Goal: Communication & Community: Participate in discussion

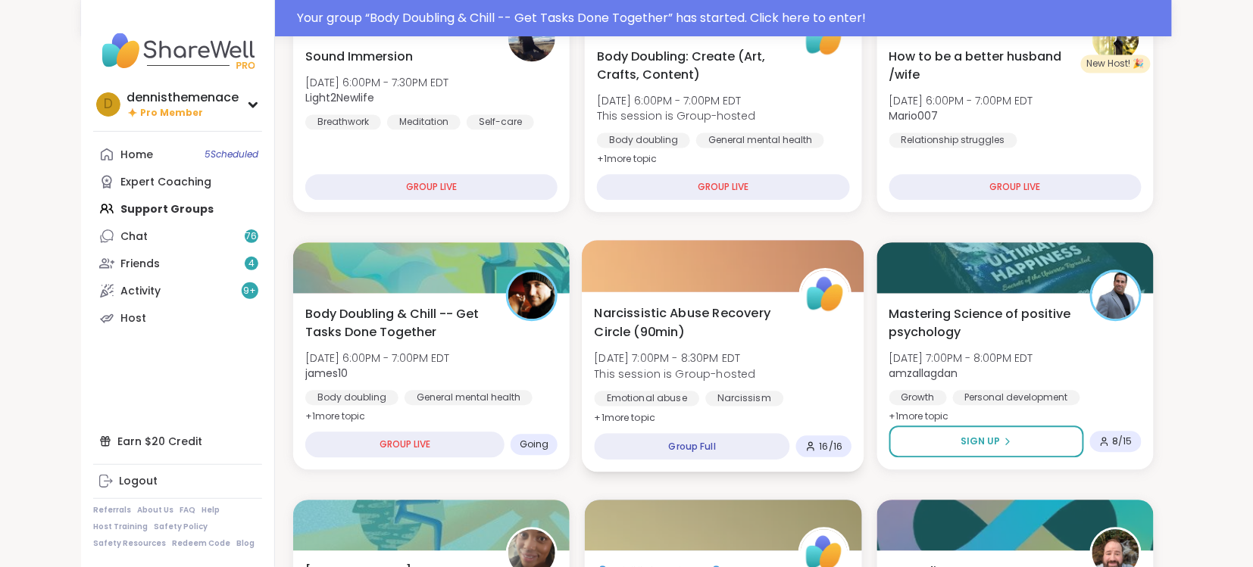
scroll to position [1022, 0]
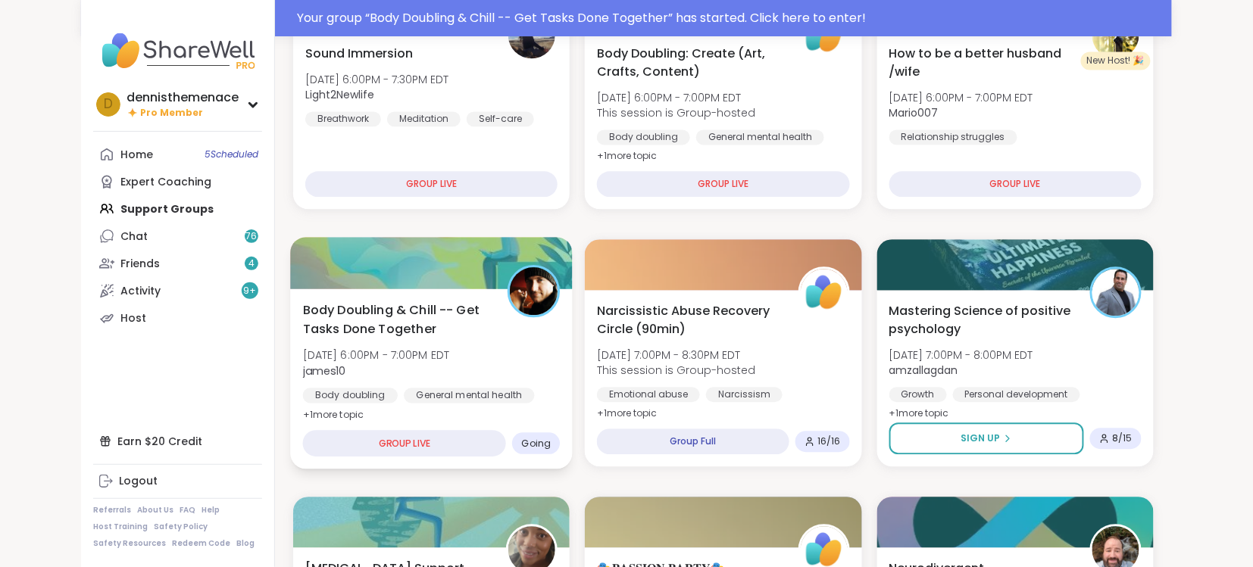
click at [427, 333] on span "Body Doubling & Chill -- Get Tasks Done Together" at bounding box center [397, 319] width 188 height 37
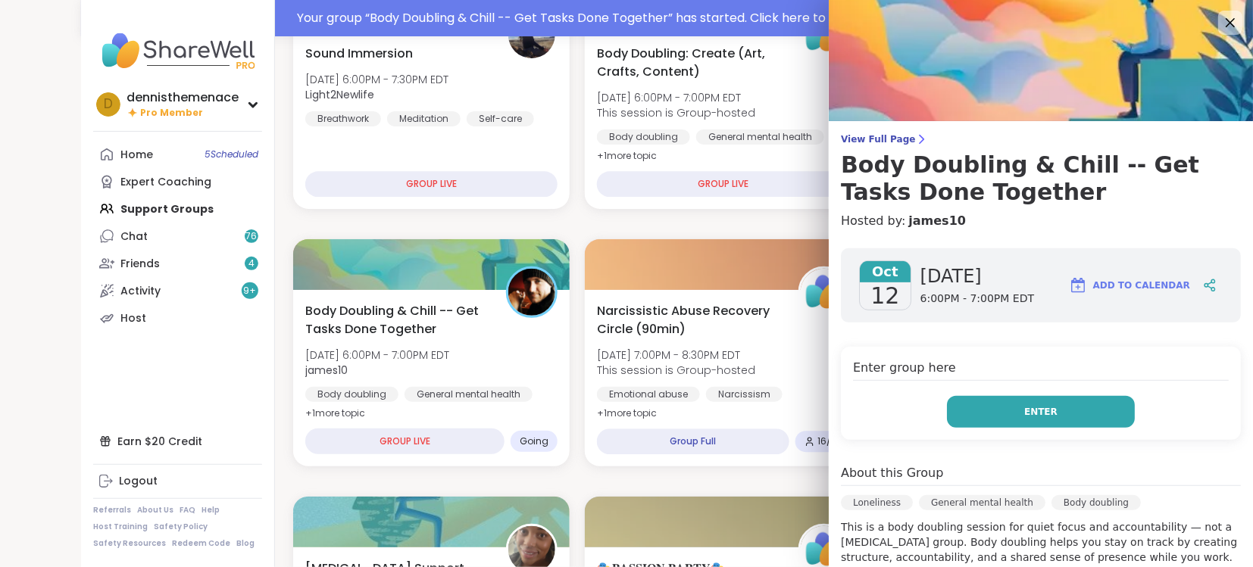
click at [1021, 416] on button "Enter" at bounding box center [1041, 412] width 188 height 32
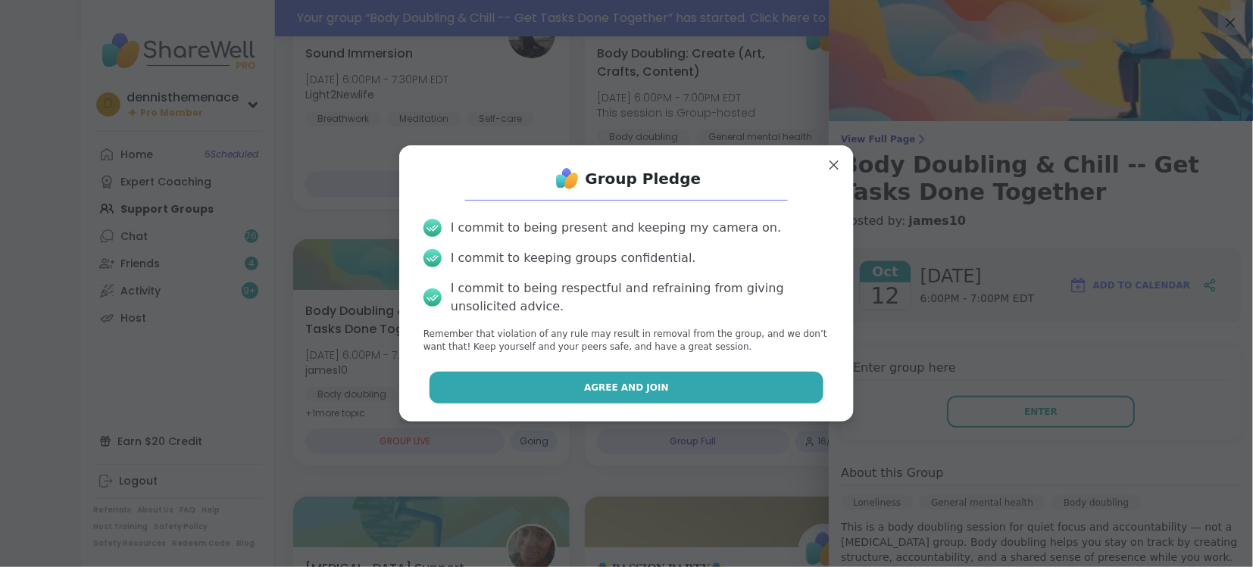
click at [674, 383] on button "Agree and Join" at bounding box center [627, 388] width 395 height 32
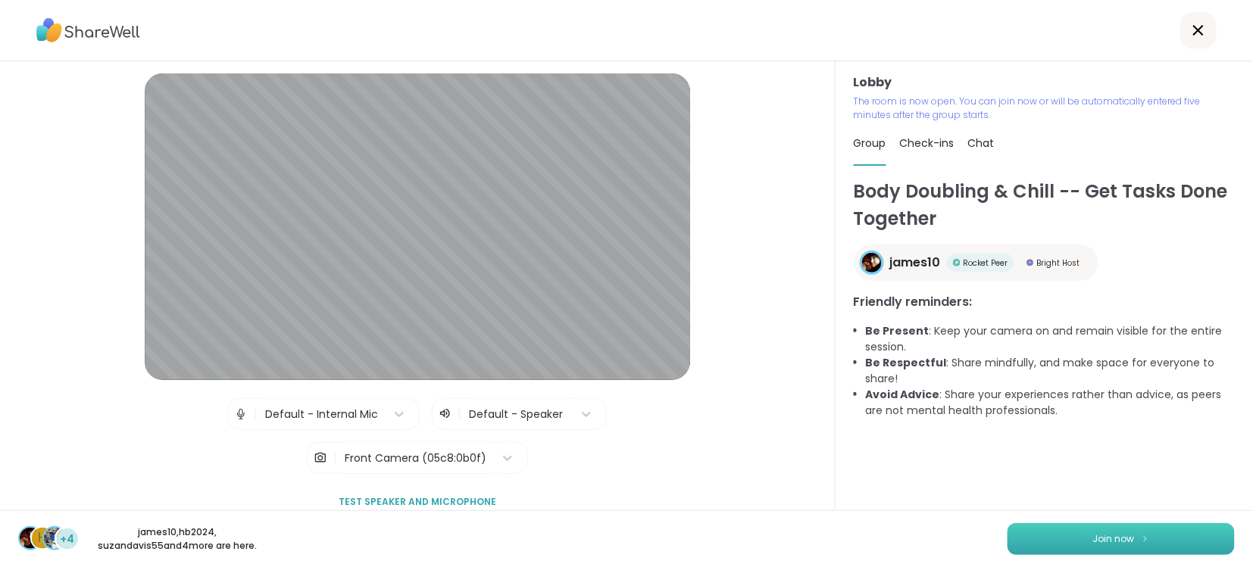
click at [1114, 540] on span "Join now" at bounding box center [1114, 540] width 42 height 14
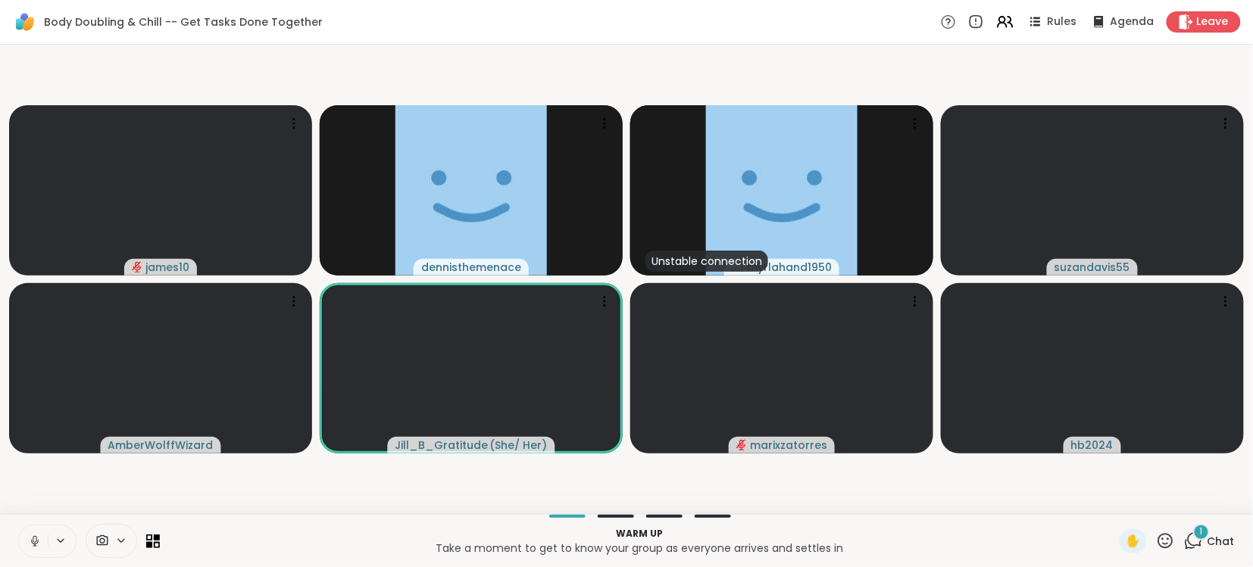
click at [1114, 540] on div "Warm up Take a moment to get to know your group as everyone arrives and settles…" at bounding box center [626, 540] width 1253 height 53
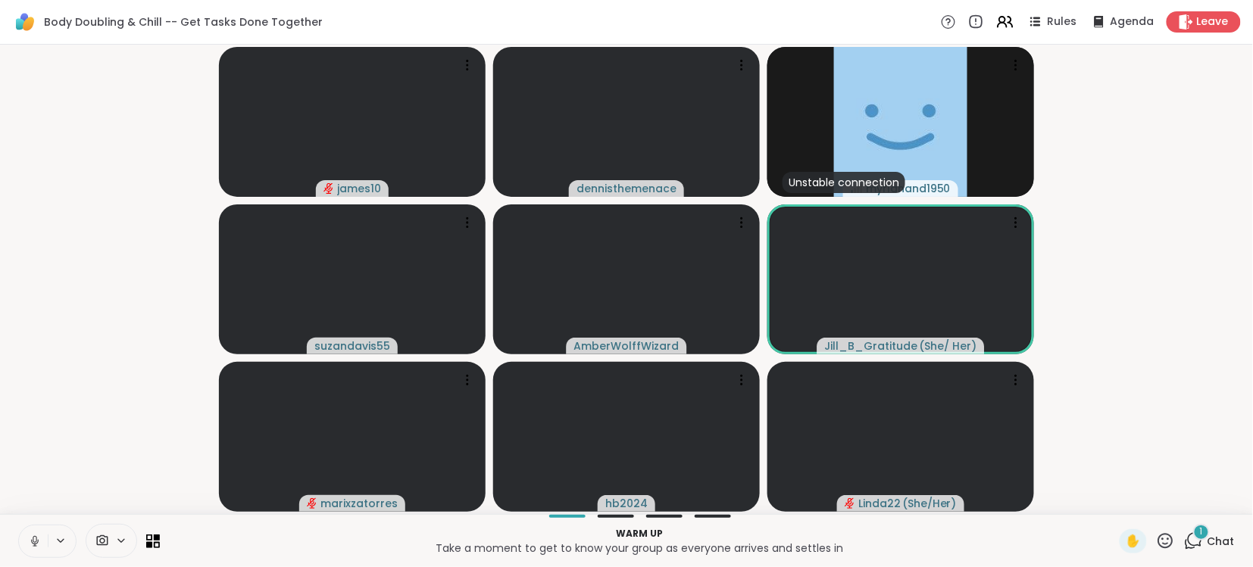
click at [33, 539] on icon at bounding box center [35, 539] width 4 height 7
click at [35, 531] on button at bounding box center [33, 542] width 29 height 32
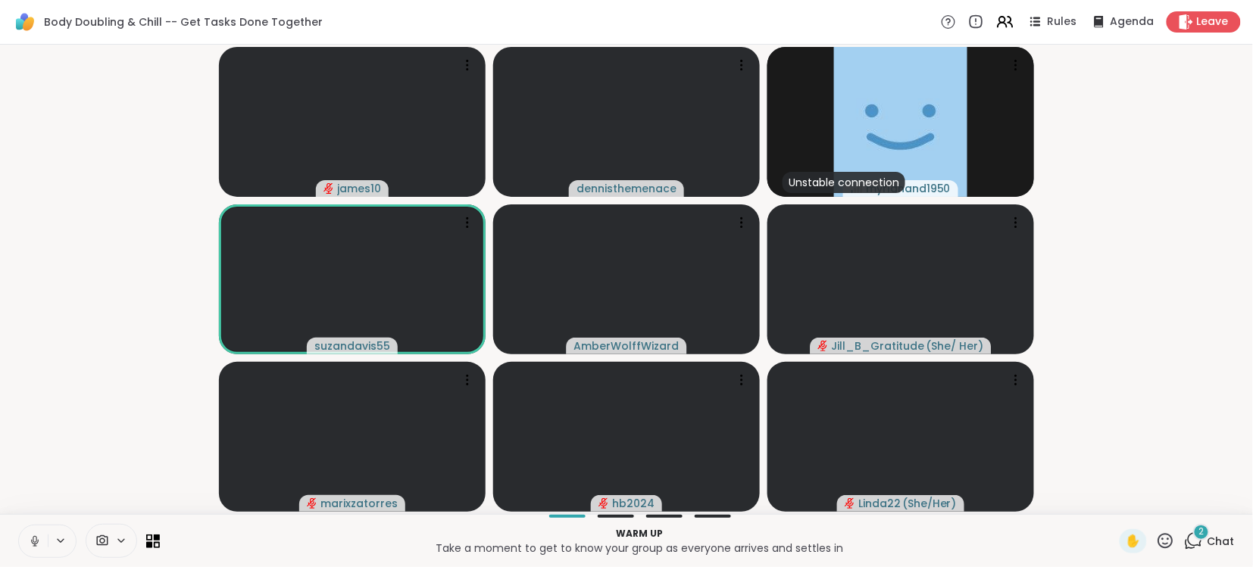
click at [33, 538] on icon at bounding box center [35, 542] width 14 height 14
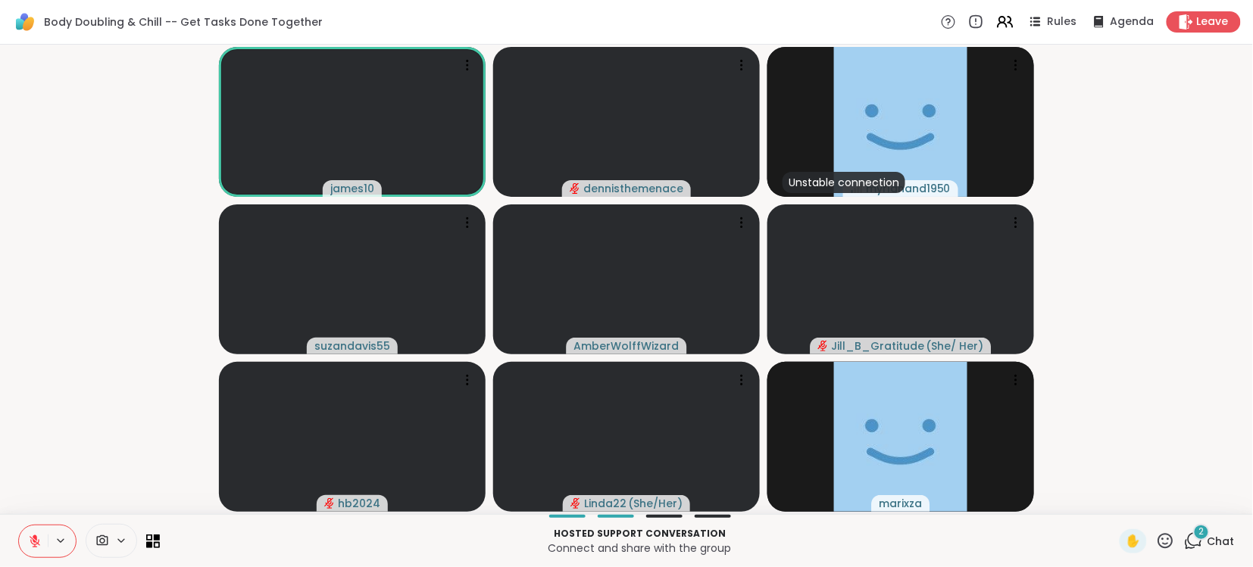
click at [1226, 535] on span "Chat" at bounding box center [1221, 541] width 27 height 15
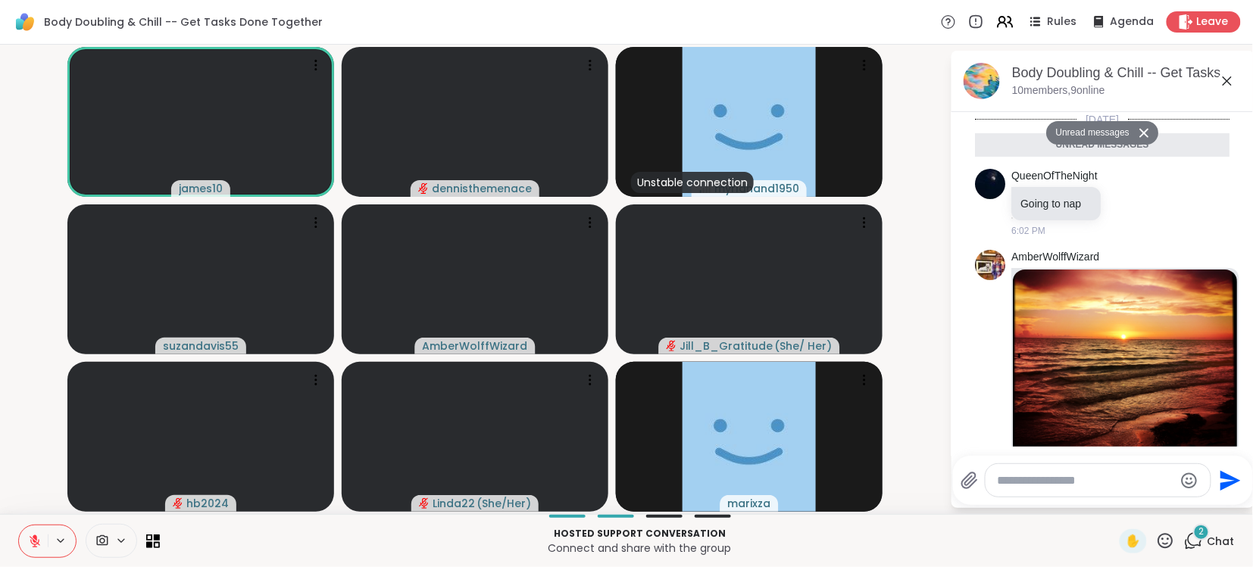
scroll to position [171, 0]
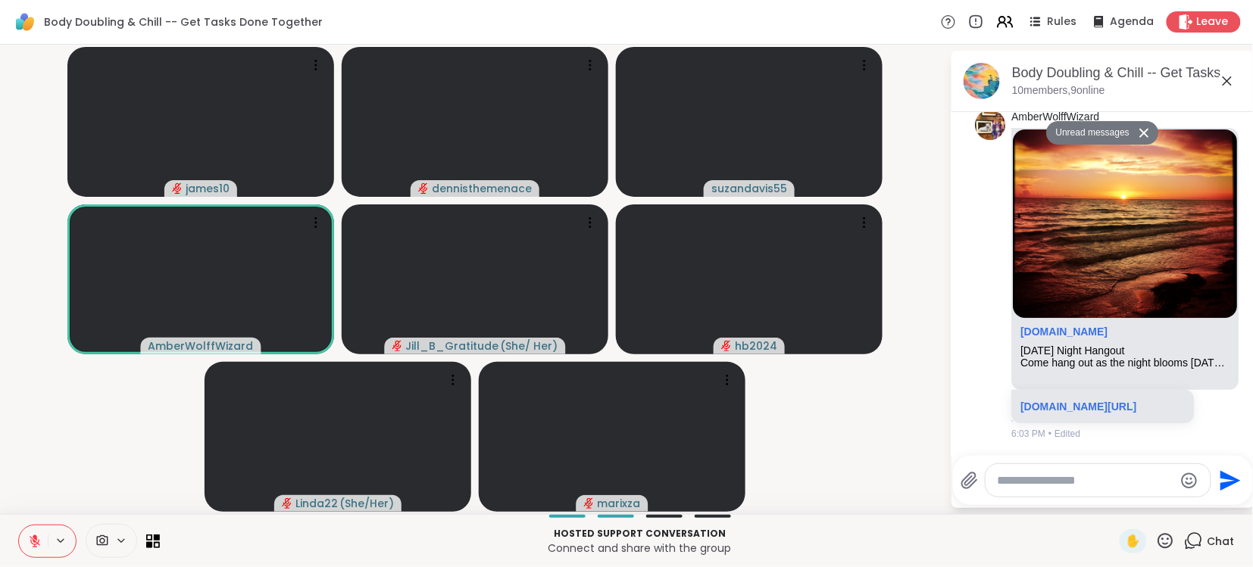
click at [37, 542] on icon at bounding box center [35, 542] width 14 height 14
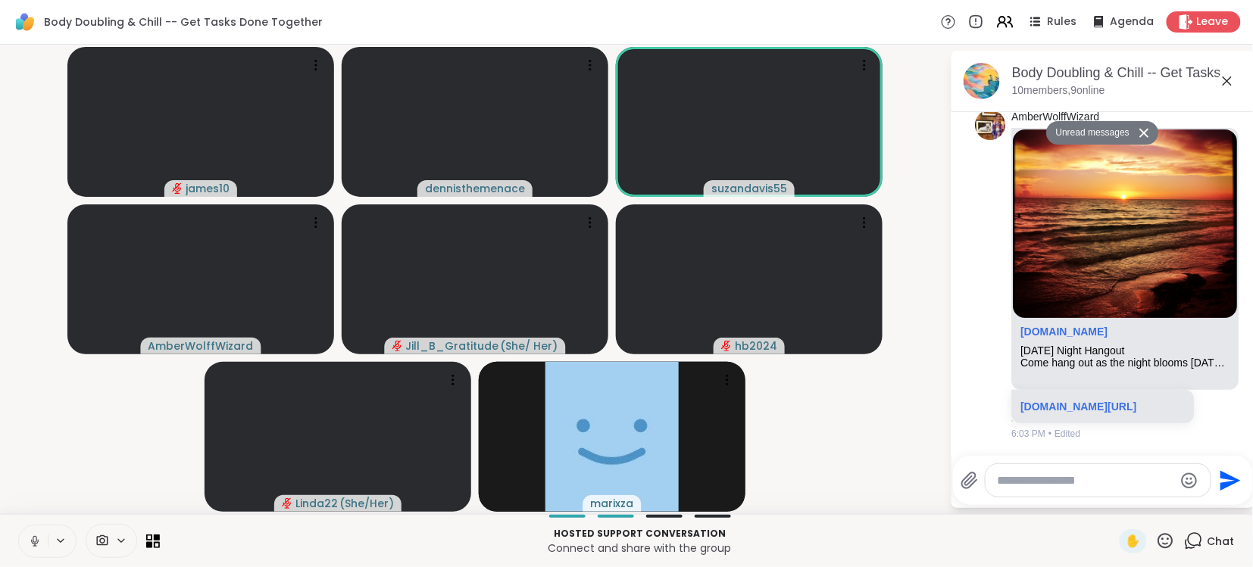
click at [39, 544] on icon at bounding box center [35, 542] width 14 height 14
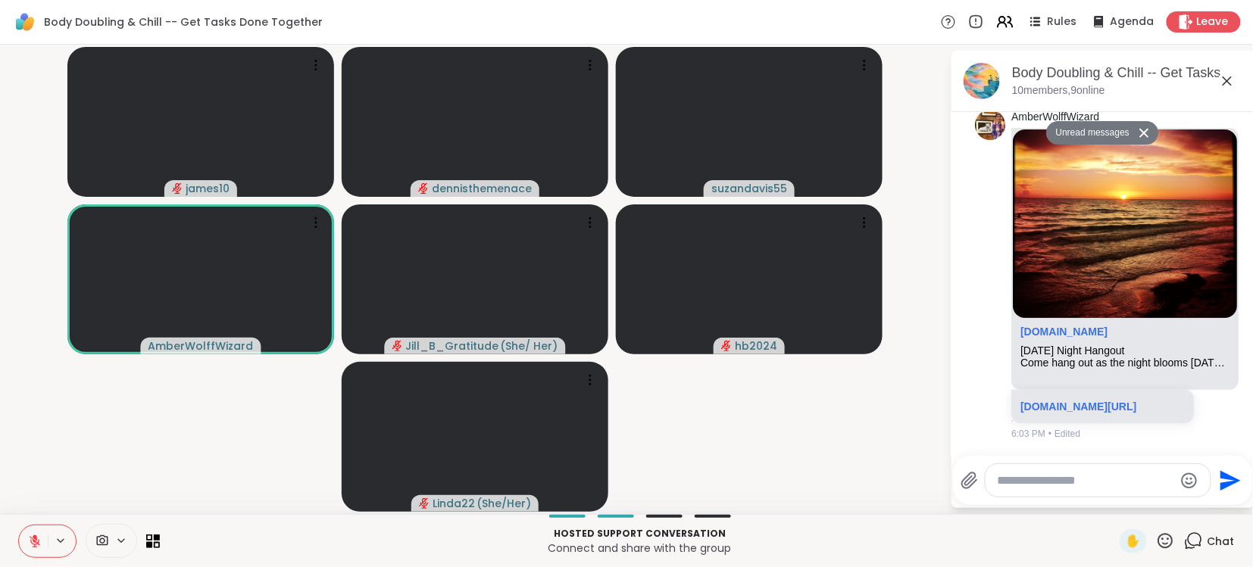
click at [39, 544] on icon at bounding box center [35, 542] width 14 height 14
click at [36, 541] on icon at bounding box center [35, 539] width 4 height 7
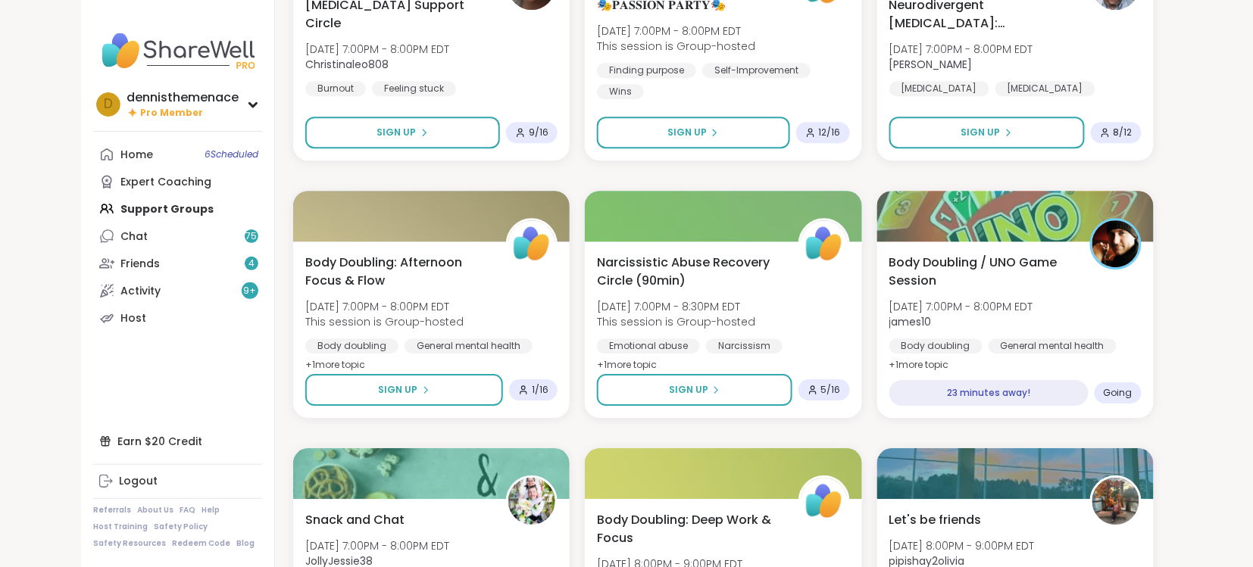
click at [570, 173] on div "Shine on you Crazy Diamond! Sun, Oct 12 | 4:00PM - 5:30PM EDT Dom_F Alcoholism …" at bounding box center [723, 433] width 861 height 3061
click at [152, 207] on div "Home 6 Scheduled Expert Coaching Support Groups Chat 75 Friends 4 Activity 9 + …" at bounding box center [177, 236] width 169 height 191
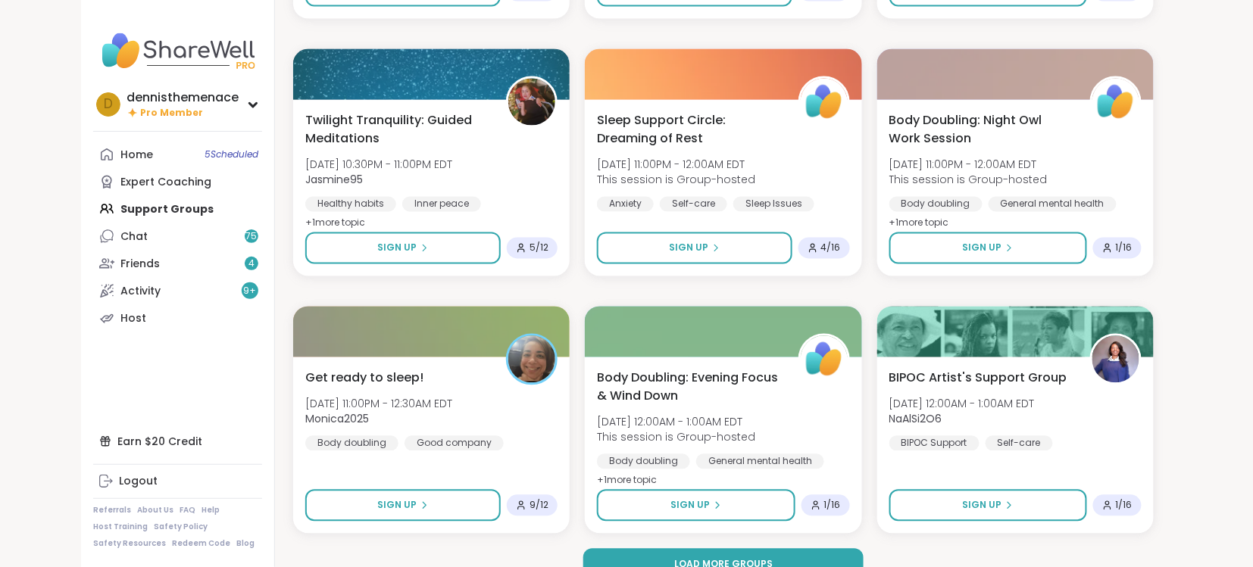
scroll to position [2748, 0]
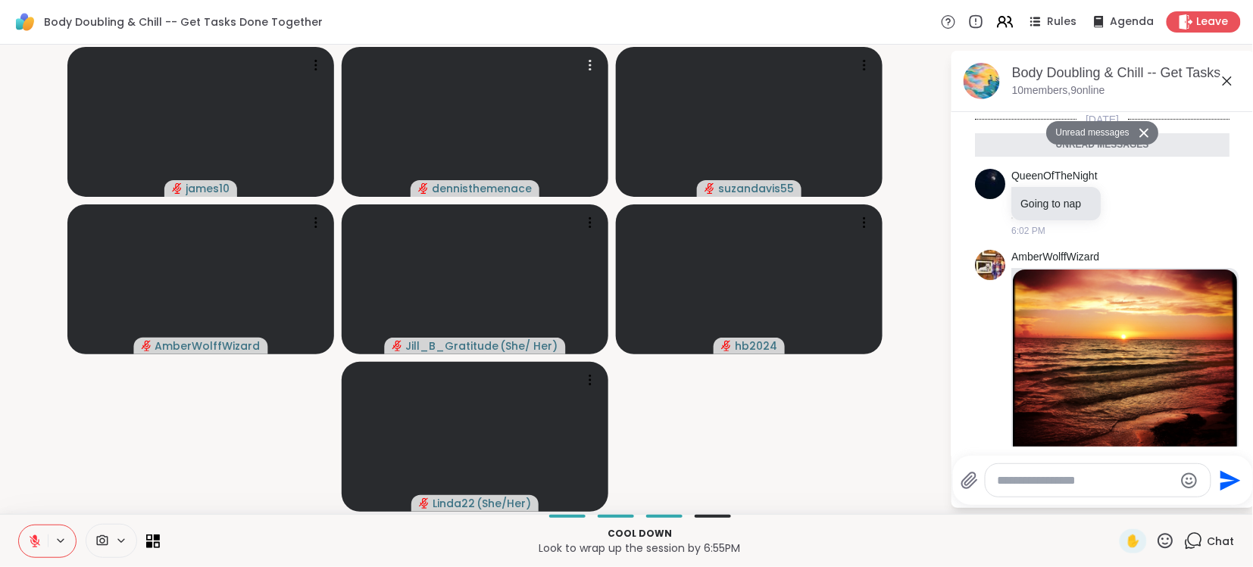
scroll to position [171, 0]
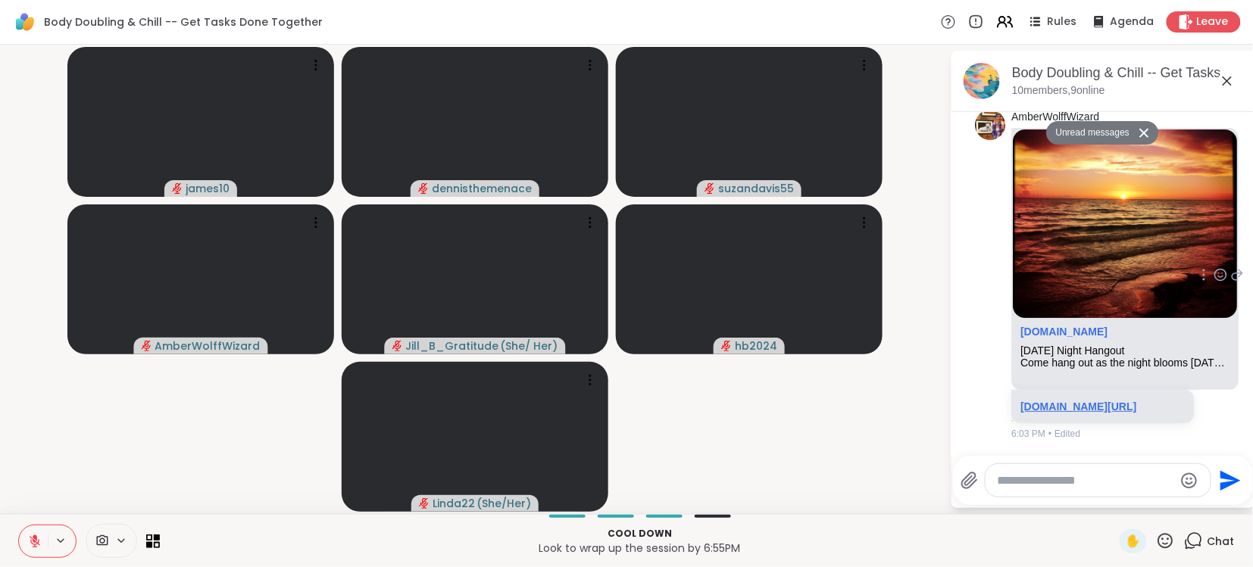
click at [1089, 401] on link "sharewellnow.com/session/39b98072-5d20-42a7-adb4-786b24559e21" at bounding box center [1079, 407] width 116 height 12
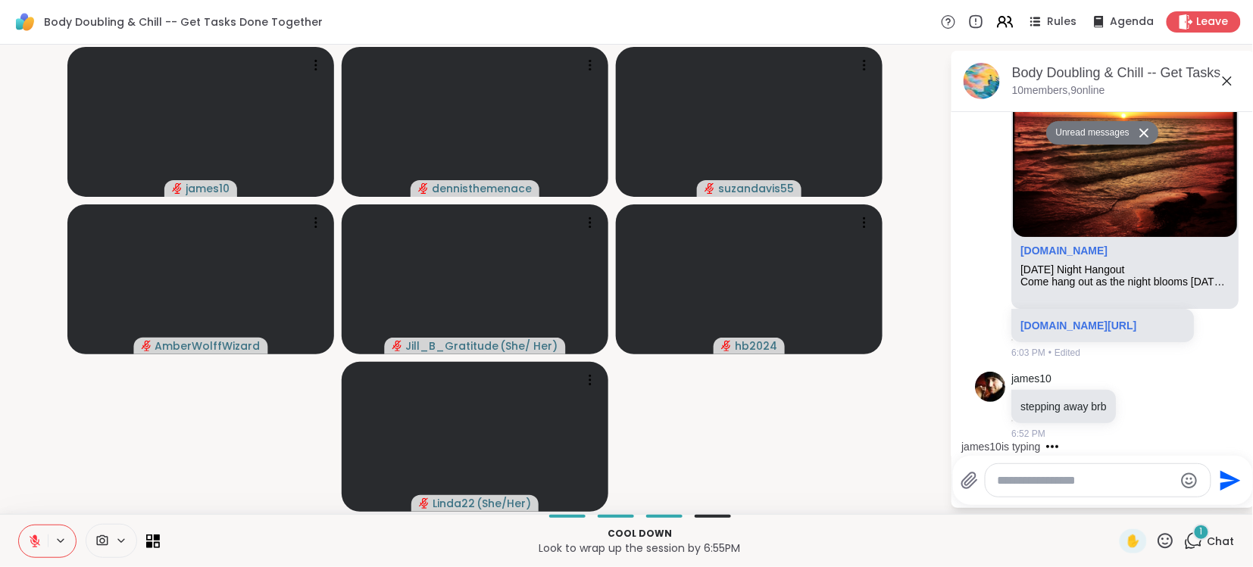
scroll to position [216, 0]
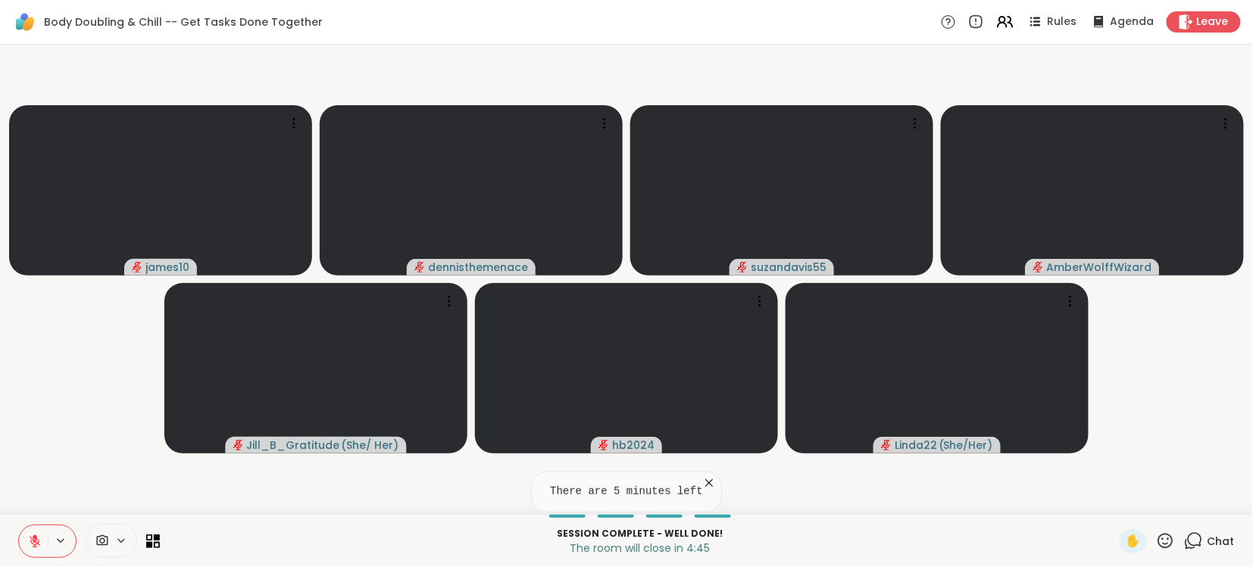
click at [1225, 543] on span "Chat" at bounding box center [1221, 541] width 27 height 15
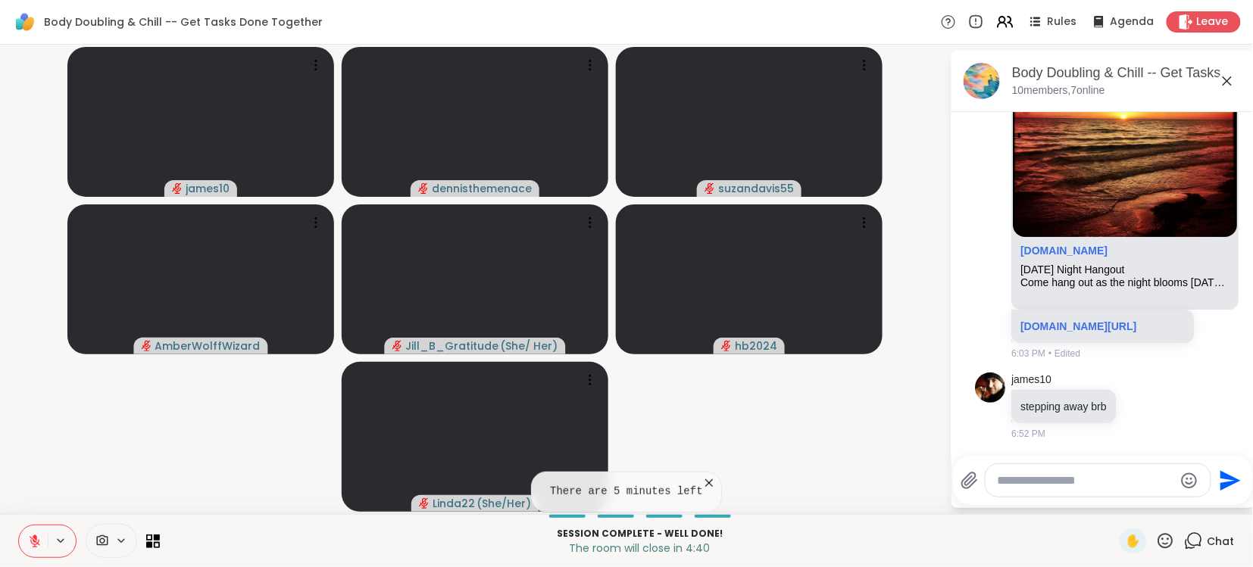
click at [1131, 477] on textarea "Type your message" at bounding box center [1086, 481] width 177 height 15
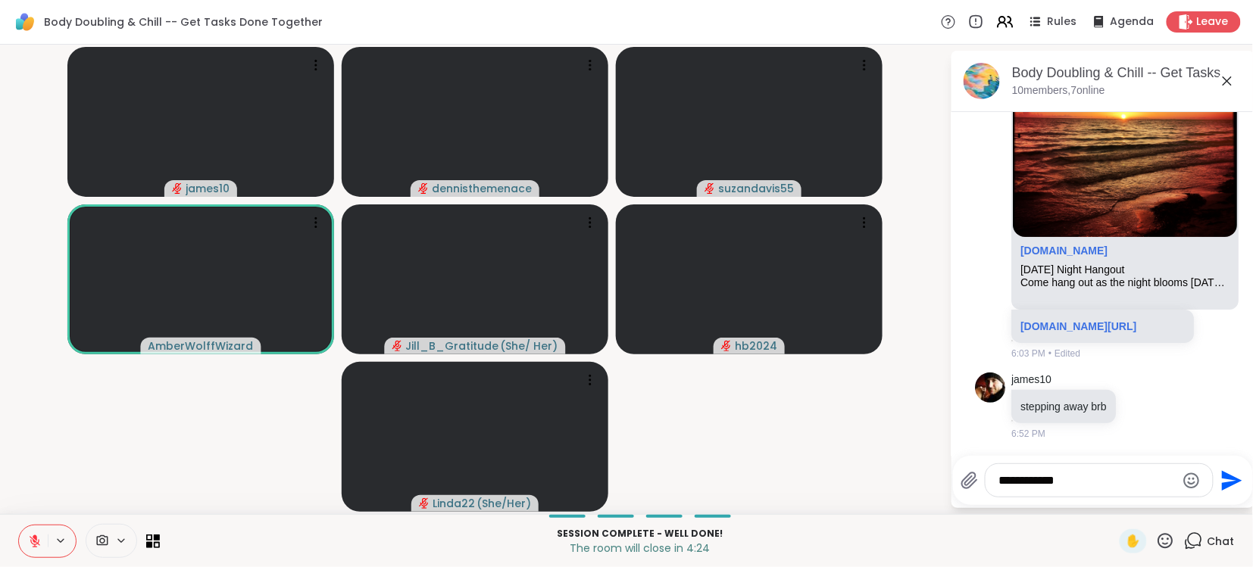
type textarea "**********"
click at [1225, 480] on icon "Send" at bounding box center [1230, 481] width 24 height 24
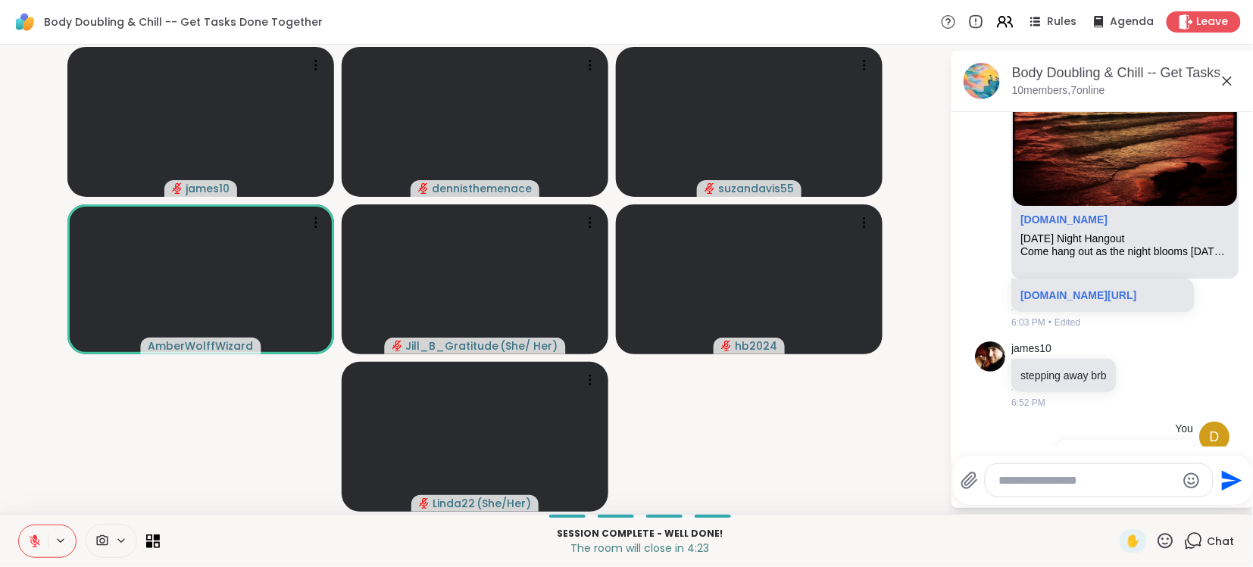
click at [1225, 480] on icon "Send" at bounding box center [1230, 481] width 24 height 24
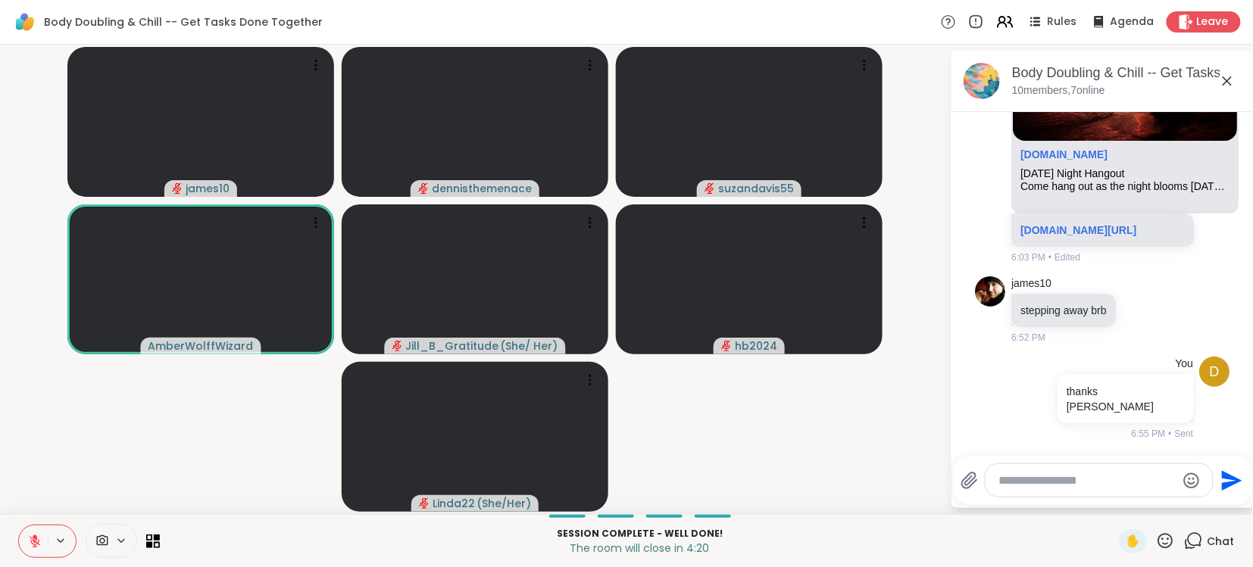
click at [1226, 482] on icon "Send" at bounding box center [1232, 480] width 20 height 20
click at [1205, 17] on span "Leave" at bounding box center [1213, 22] width 33 height 16
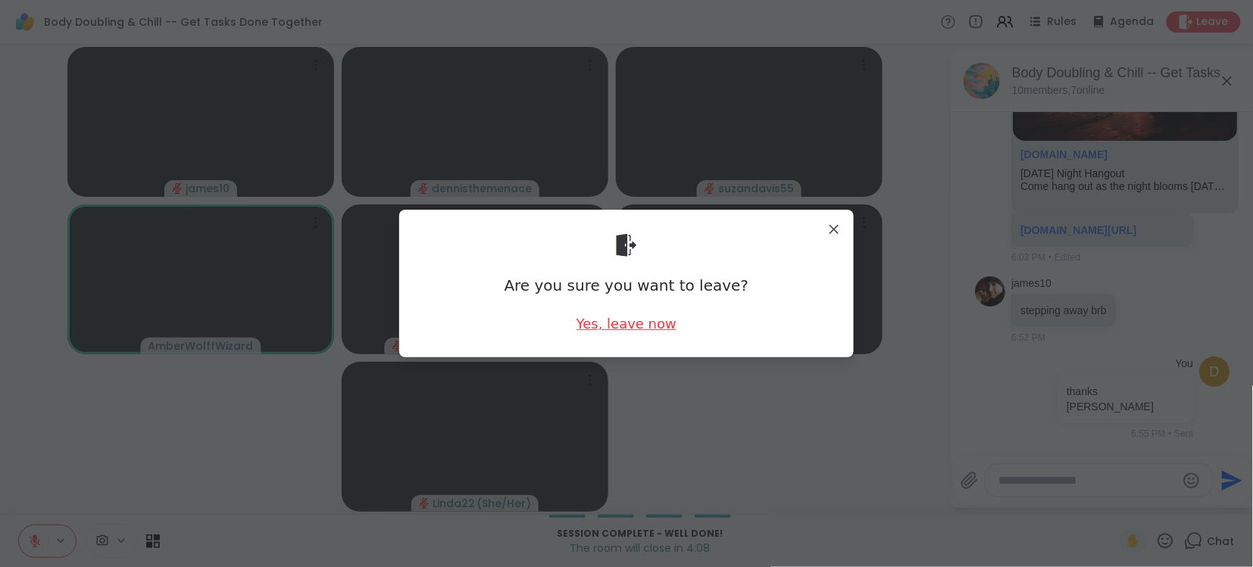
click at [614, 325] on div "Yes, leave now" at bounding box center [627, 323] width 100 height 19
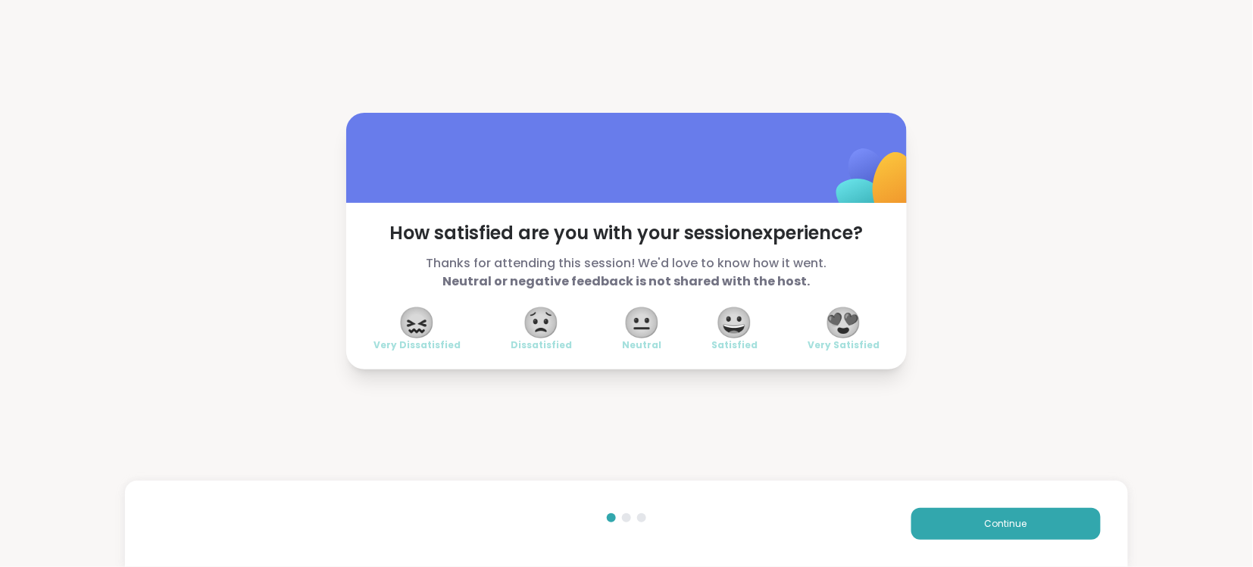
click at [839, 321] on span "😍" at bounding box center [844, 322] width 38 height 27
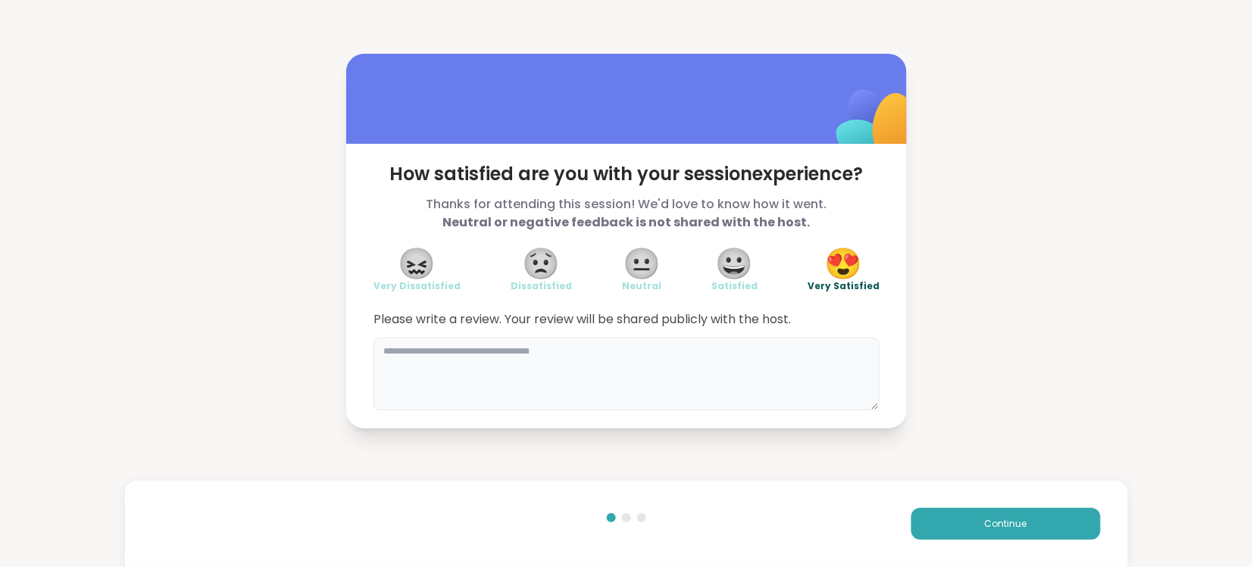
click at [655, 355] on textarea at bounding box center [627, 374] width 506 height 73
click at [732, 473] on div "**********" at bounding box center [626, 241] width 1253 height 483
click at [502, 339] on textarea "**********" at bounding box center [627, 374] width 506 height 73
type textarea "**********"
click at [1011, 521] on span "Continue" at bounding box center [1006, 524] width 42 height 14
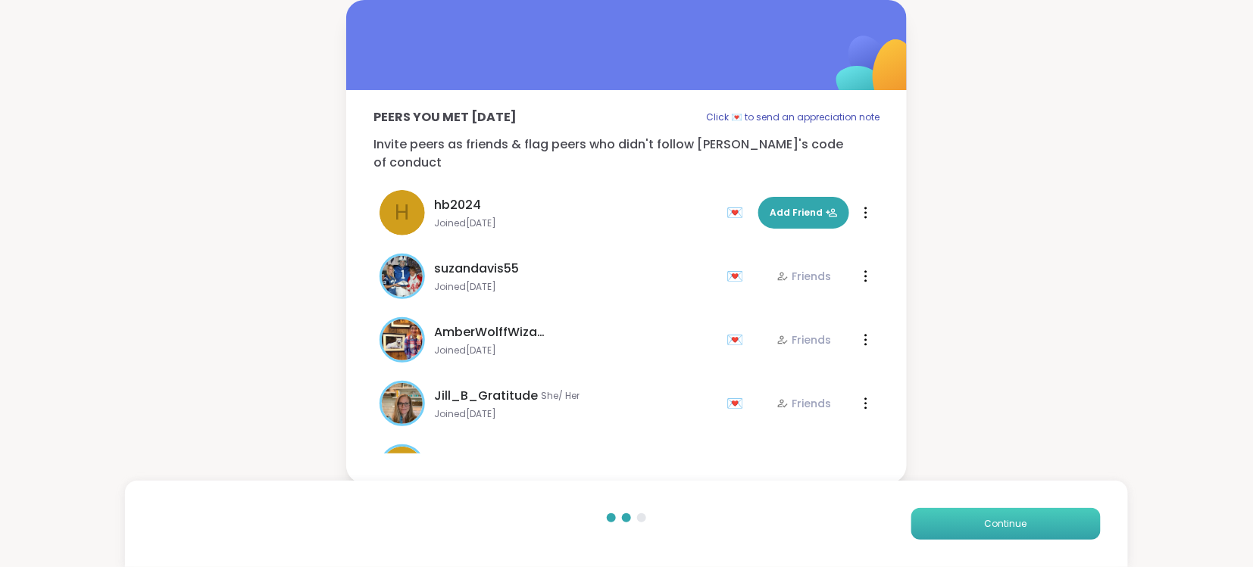
click at [1011, 521] on span "Continue" at bounding box center [1006, 524] width 42 height 14
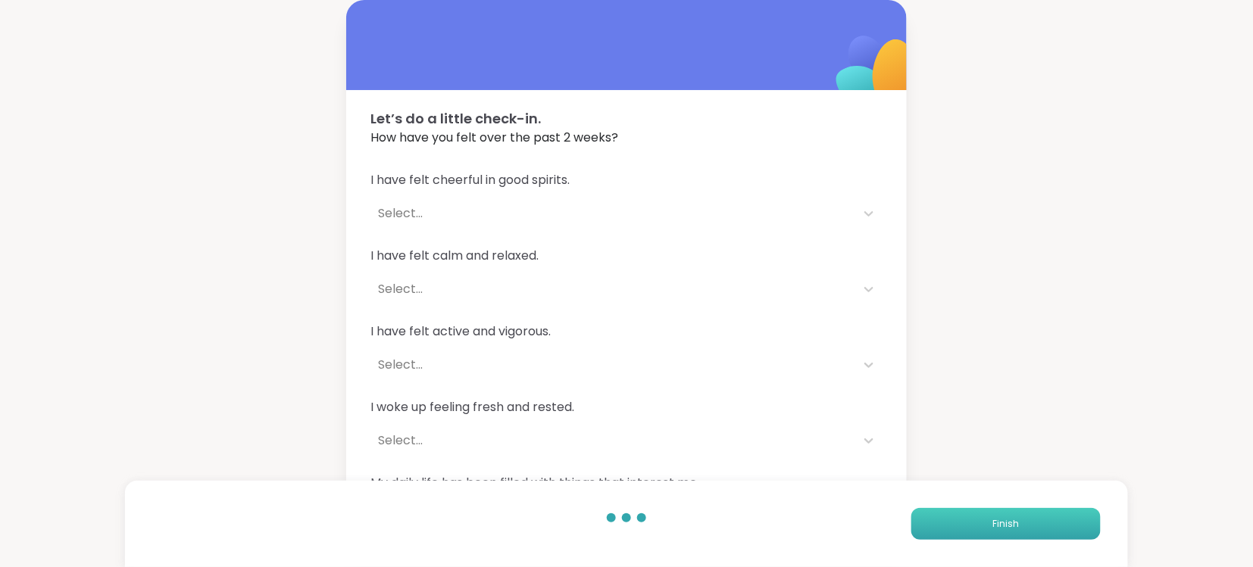
click at [1011, 521] on span "Finish" at bounding box center [1005, 524] width 27 height 14
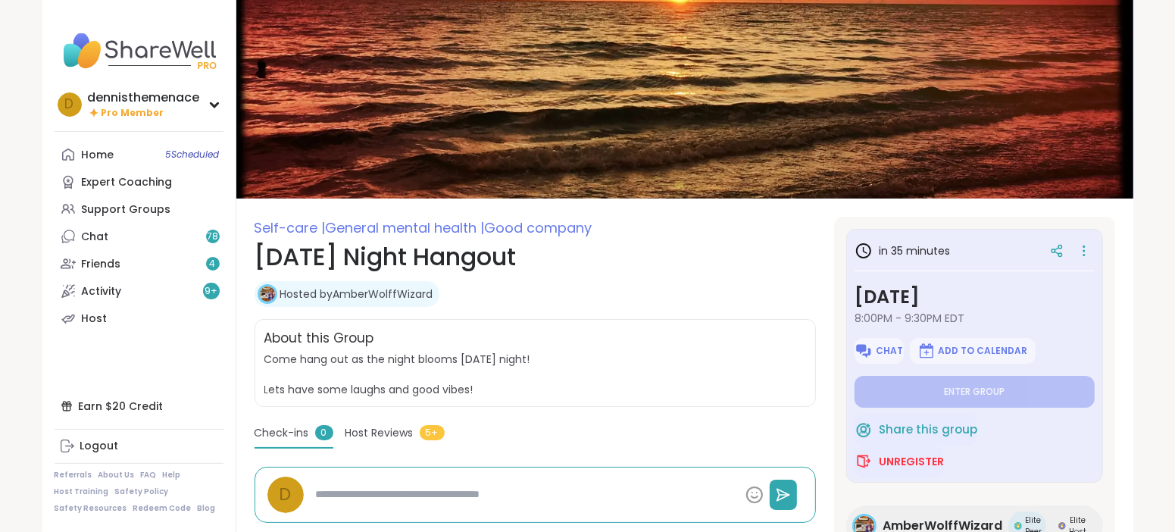
type textarea "*"
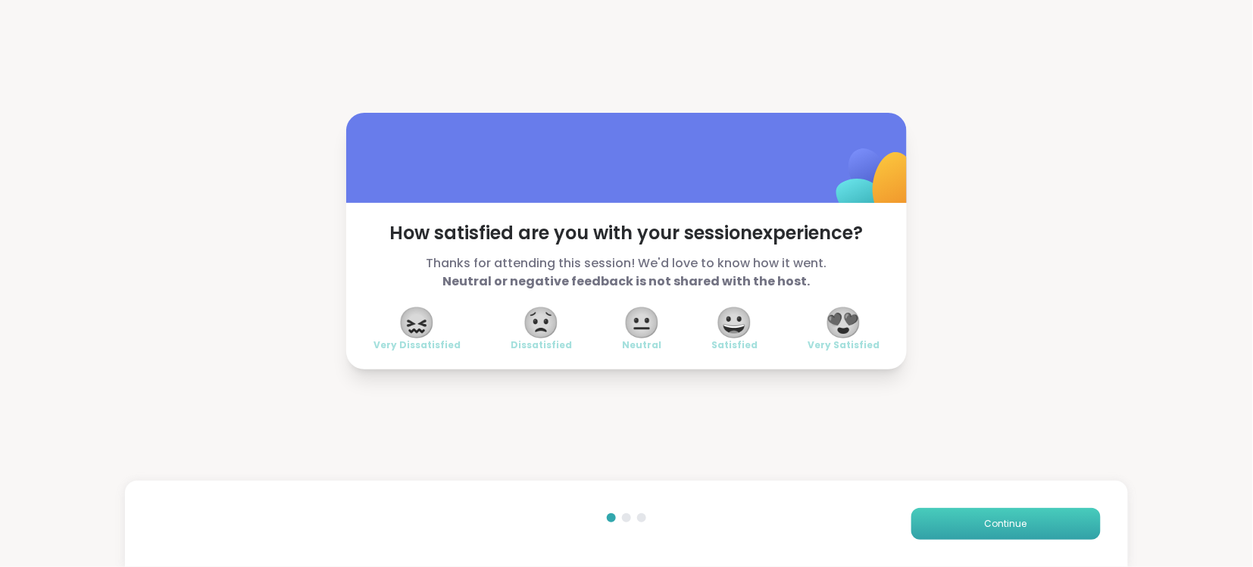
click at [1014, 520] on span "Continue" at bounding box center [1006, 524] width 42 height 14
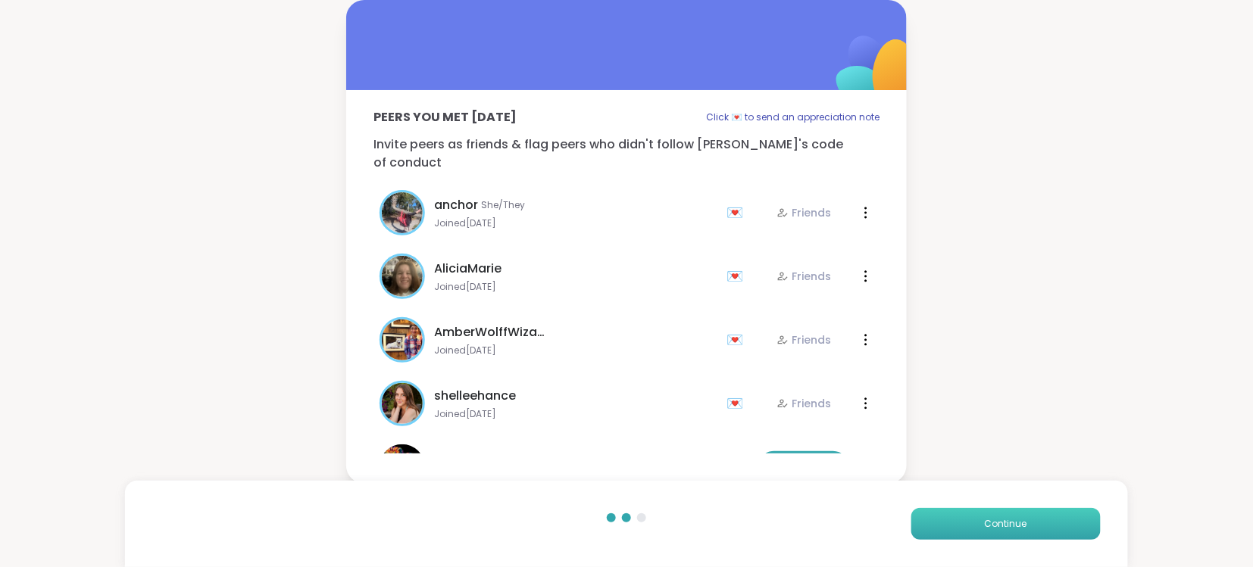
click at [1014, 520] on span "Continue" at bounding box center [1006, 524] width 42 height 14
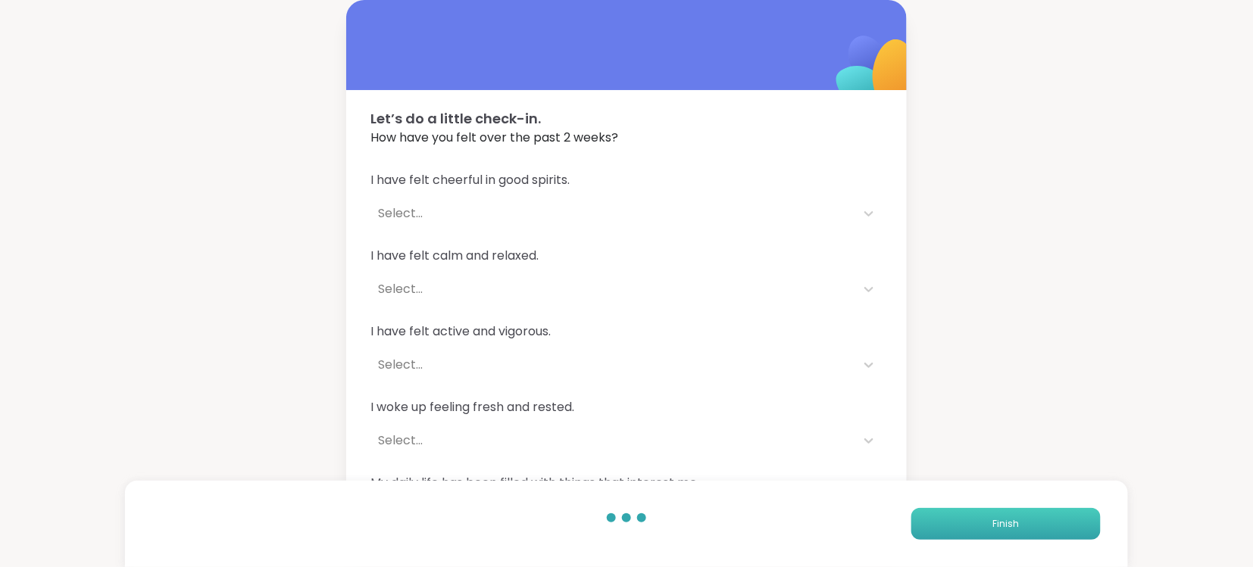
click at [1014, 520] on span "Finish" at bounding box center [1005, 524] width 27 height 14
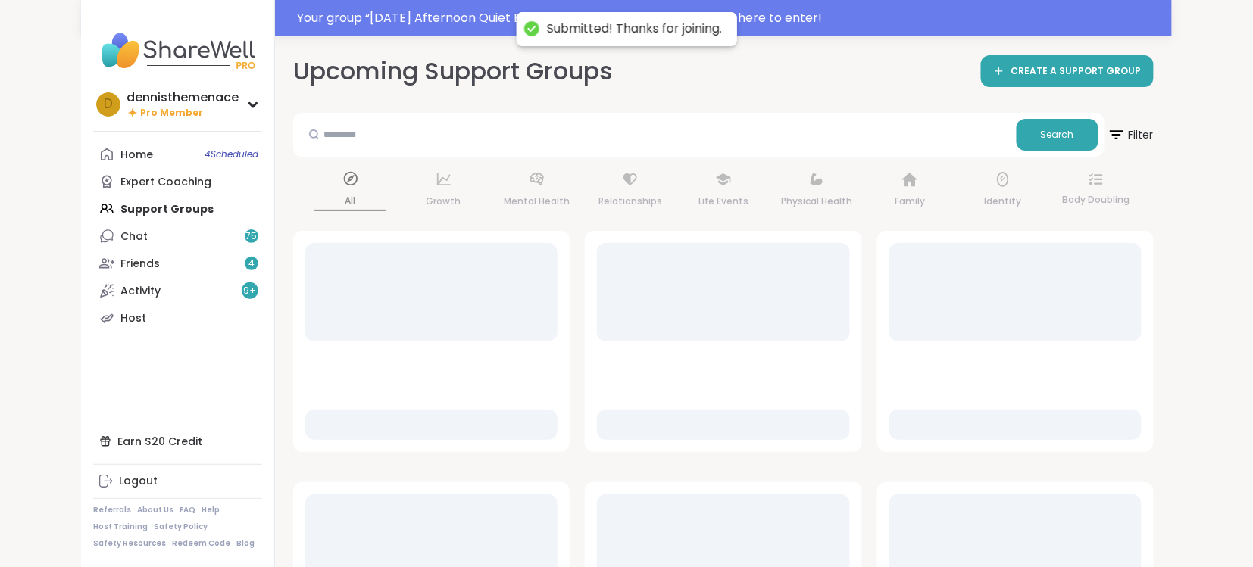
click at [1014, 520] on div at bounding box center [1015, 544] width 252 height 98
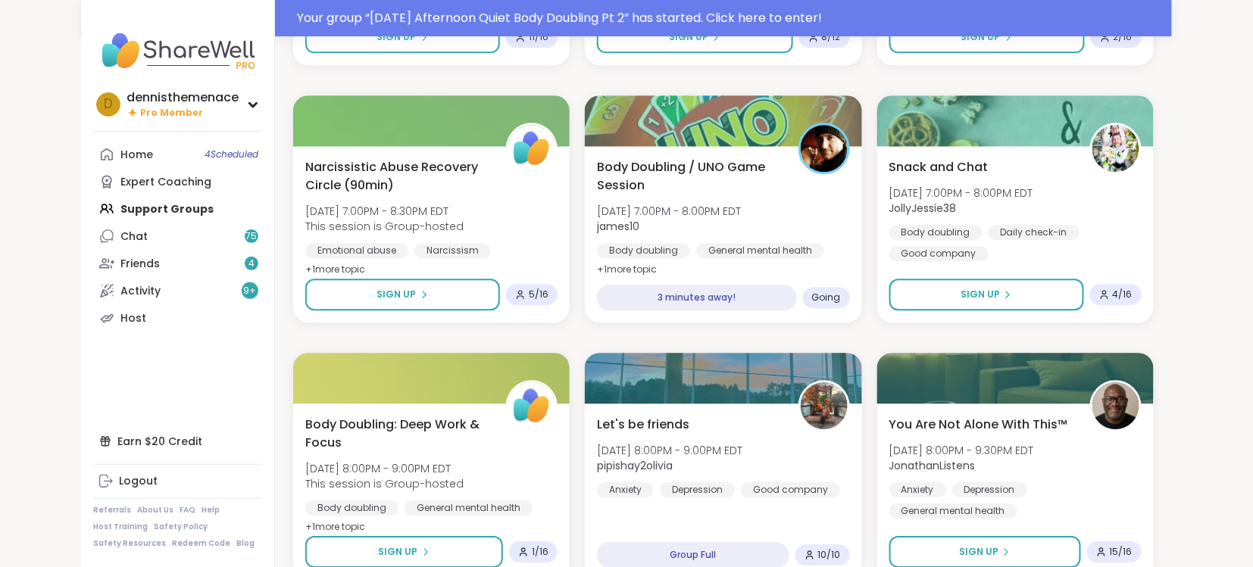
scroll to position [1171, 0]
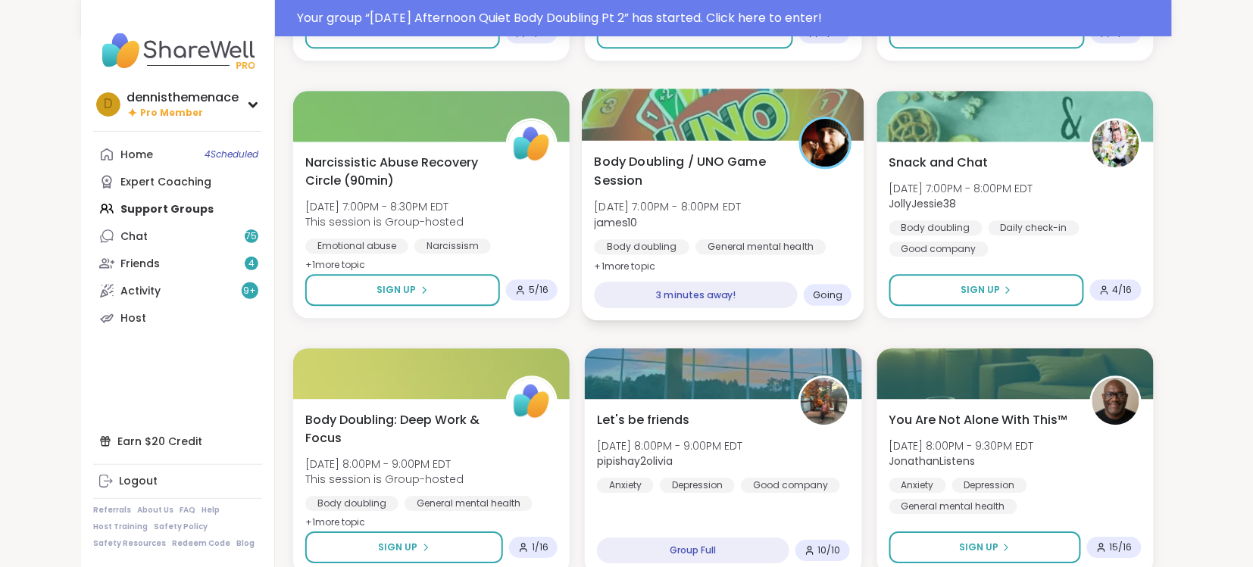
click at [695, 203] on span "[DATE] 7:00PM - 8:00PM EDT" at bounding box center [668, 206] width 147 height 15
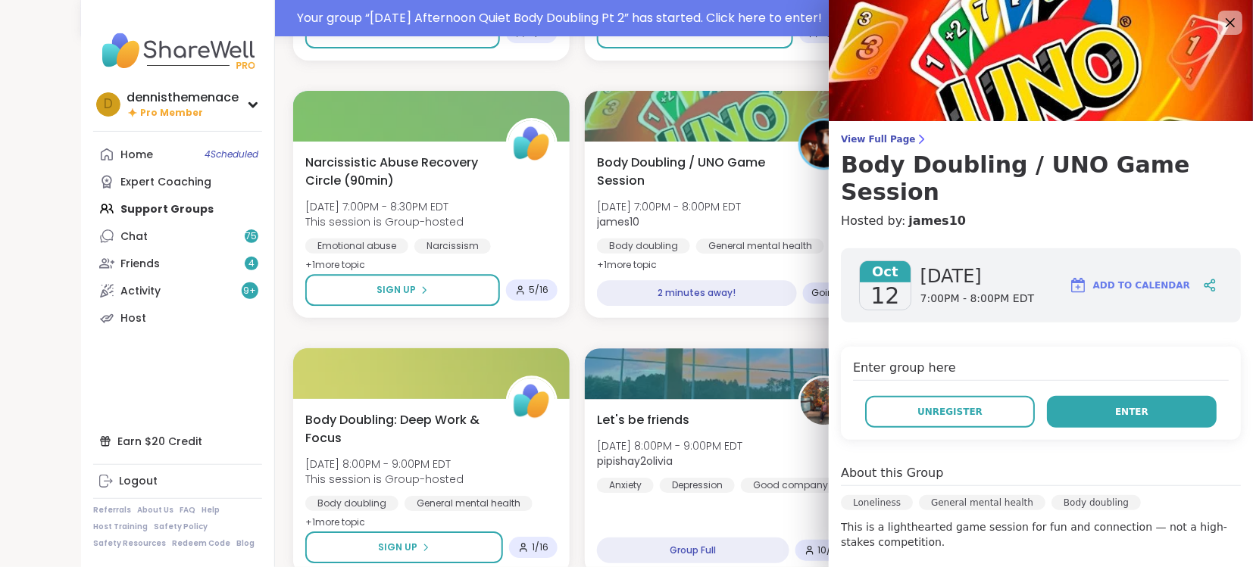
click at [1136, 405] on span "Enter" at bounding box center [1131, 412] width 33 height 14
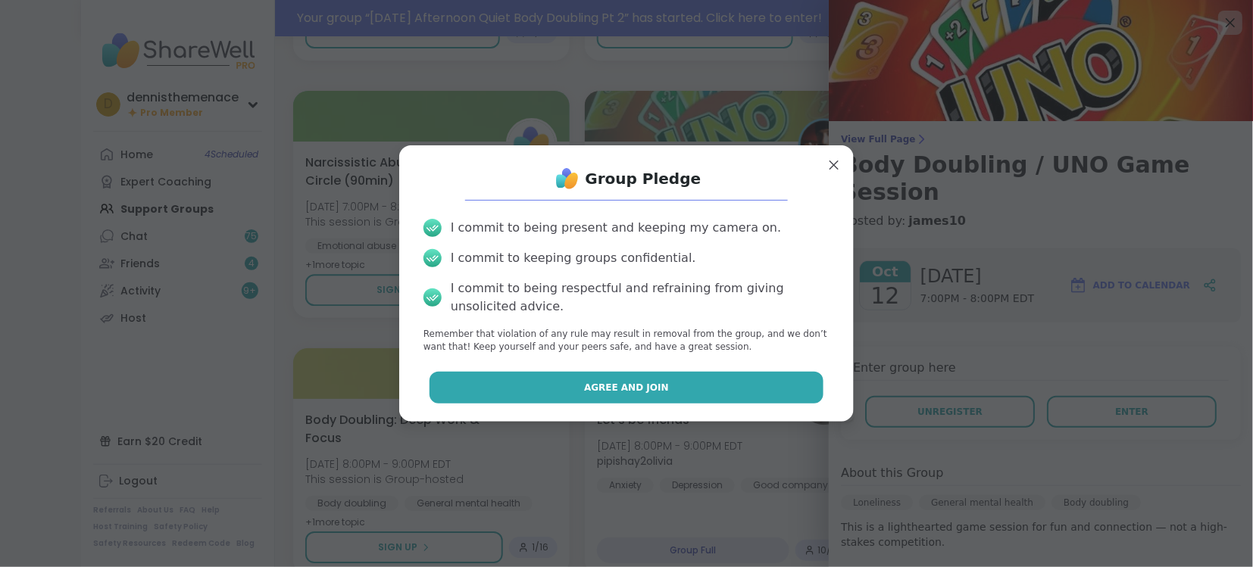
click at [642, 382] on span "Agree and Join" at bounding box center [626, 388] width 85 height 14
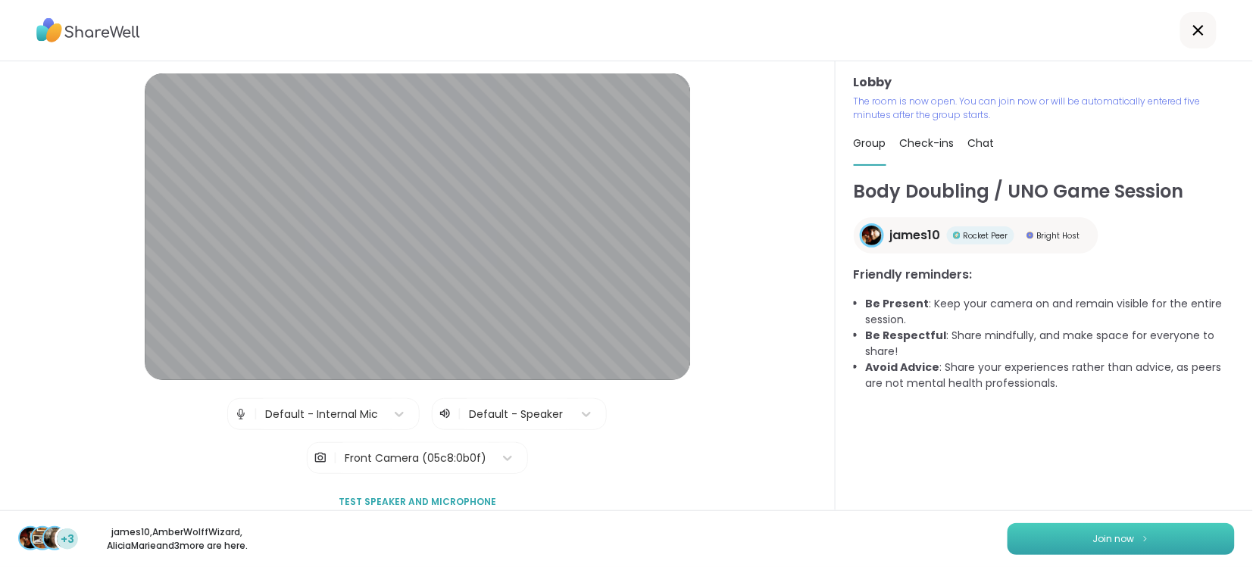
click at [1114, 538] on span "Join now" at bounding box center [1114, 540] width 42 height 14
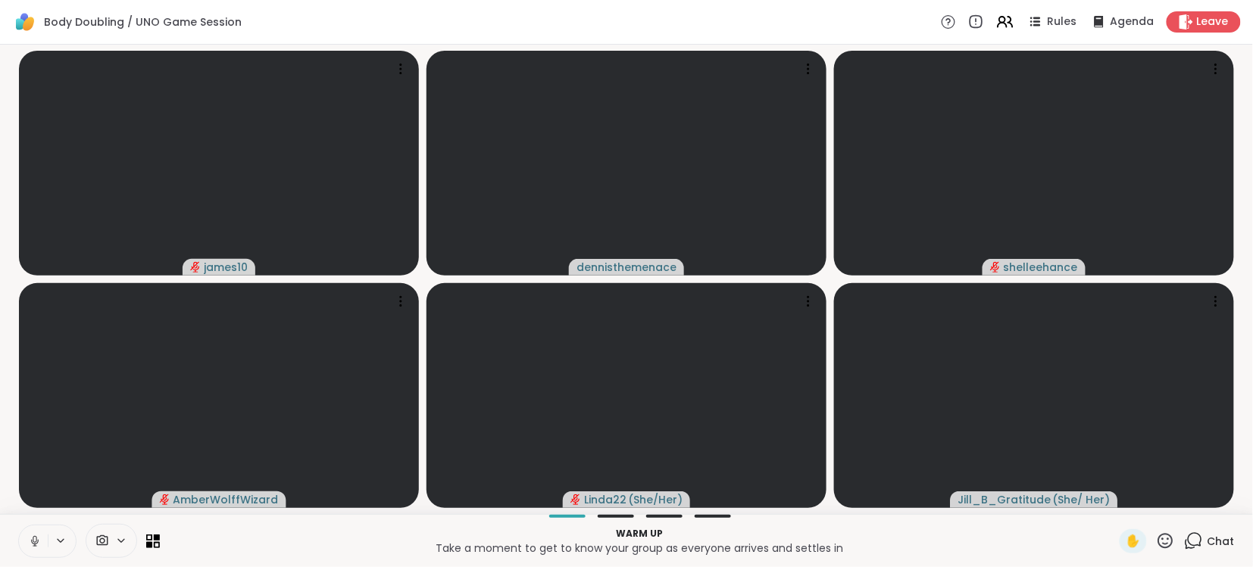
click at [1225, 539] on span "Chat" at bounding box center [1221, 541] width 27 height 15
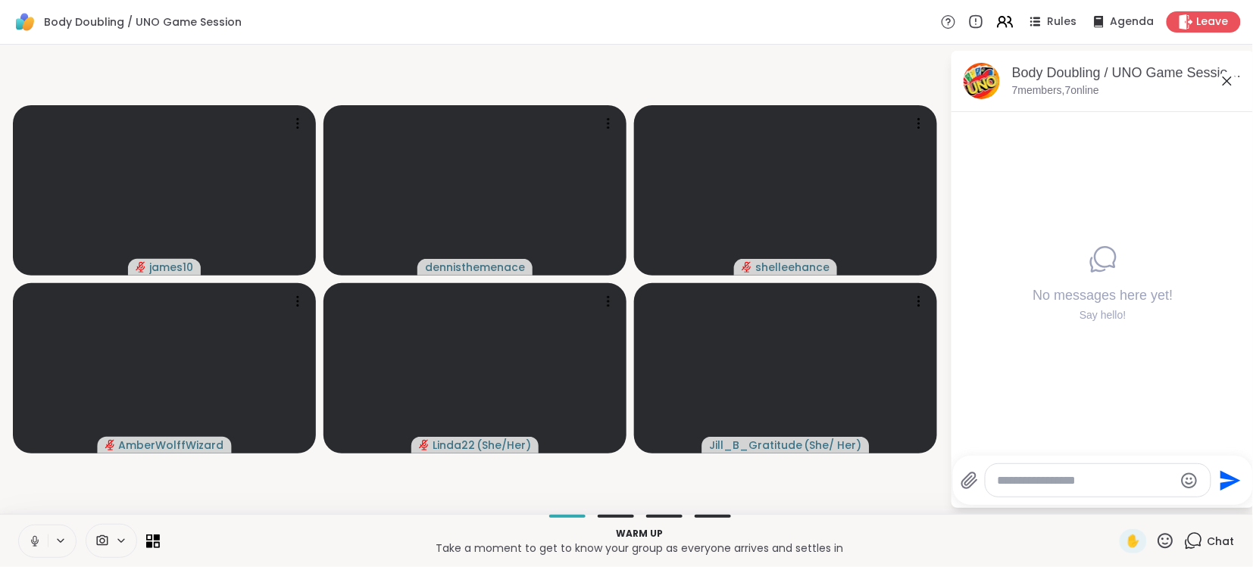
click at [1136, 475] on textarea "Type your message" at bounding box center [1086, 481] width 177 height 15
click at [33, 535] on icon at bounding box center [35, 542] width 14 height 14
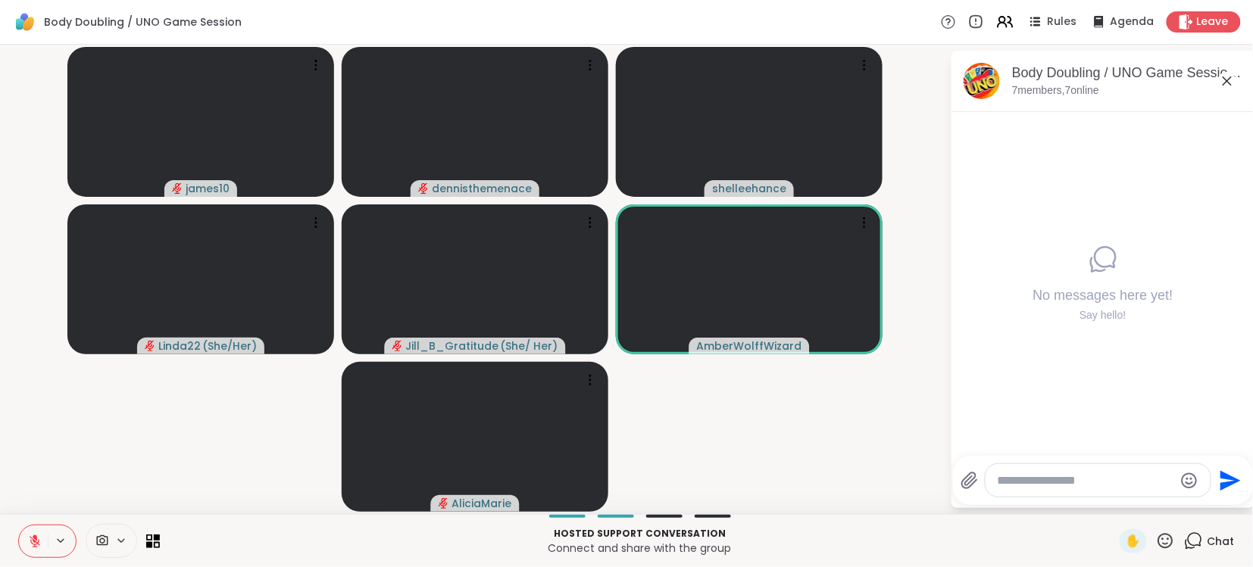
click at [33, 545] on icon at bounding box center [35, 542] width 14 height 14
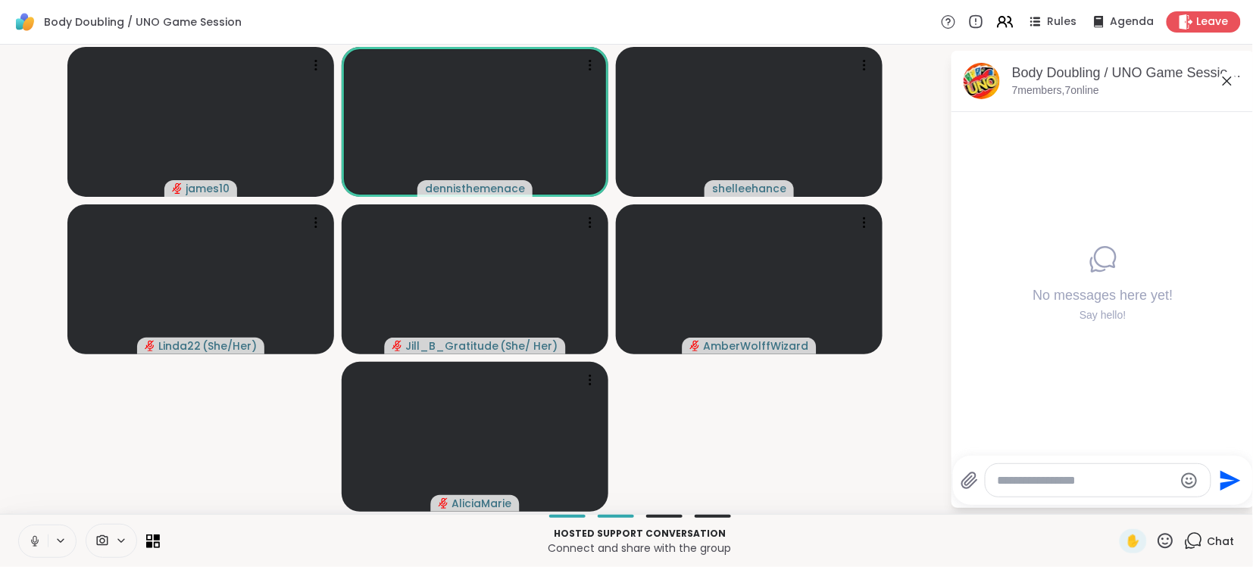
click at [34, 545] on icon at bounding box center [35, 542] width 14 height 14
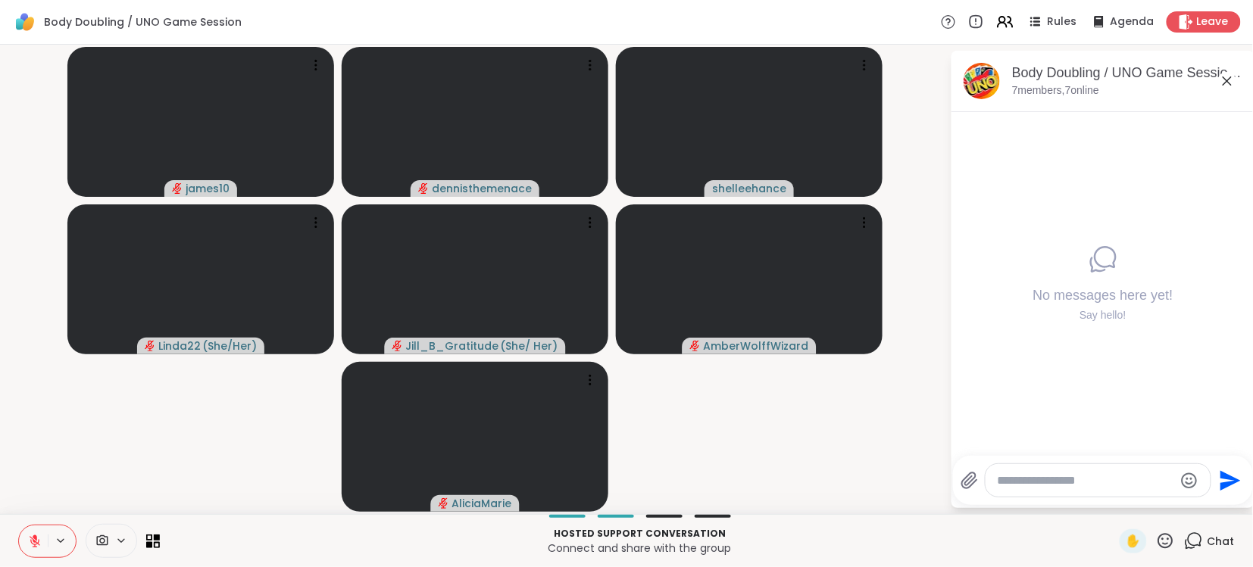
click at [1127, 483] on textarea "Type your message" at bounding box center [1086, 481] width 177 height 15
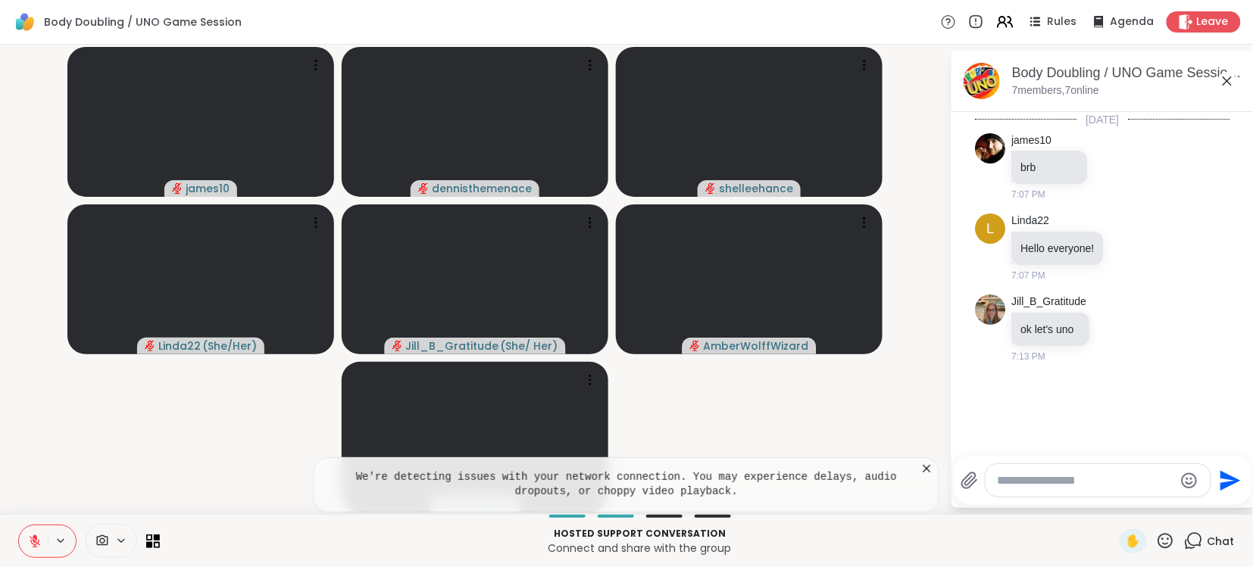
click at [1083, 476] on textarea "Type your message" at bounding box center [1086, 481] width 177 height 15
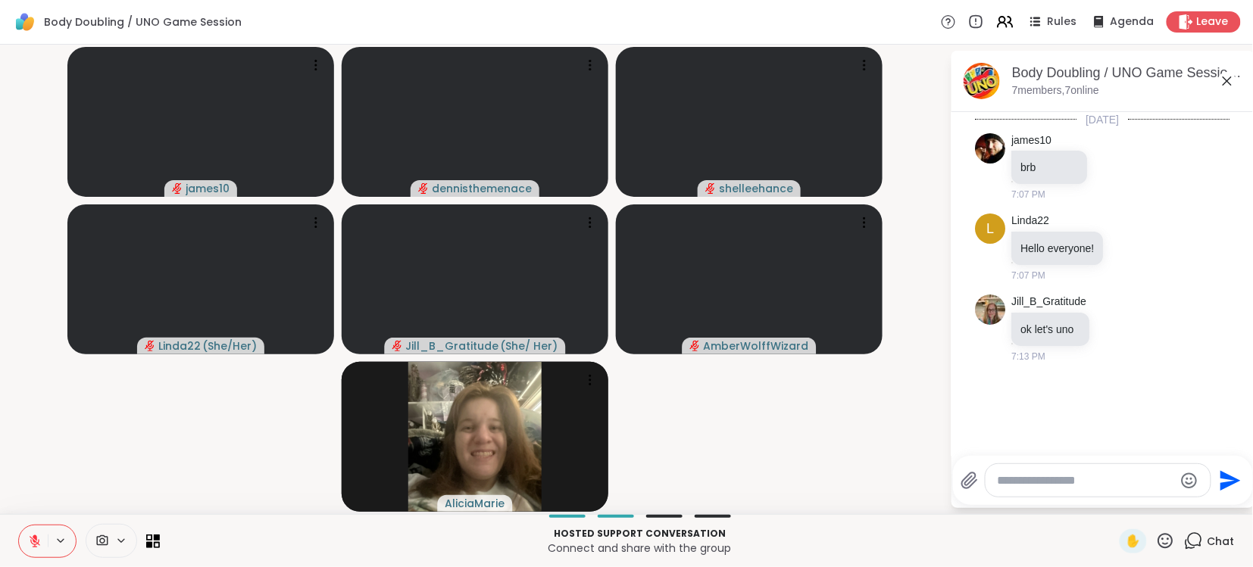
click at [1114, 482] on textarea "Type your message" at bounding box center [1086, 481] width 177 height 15
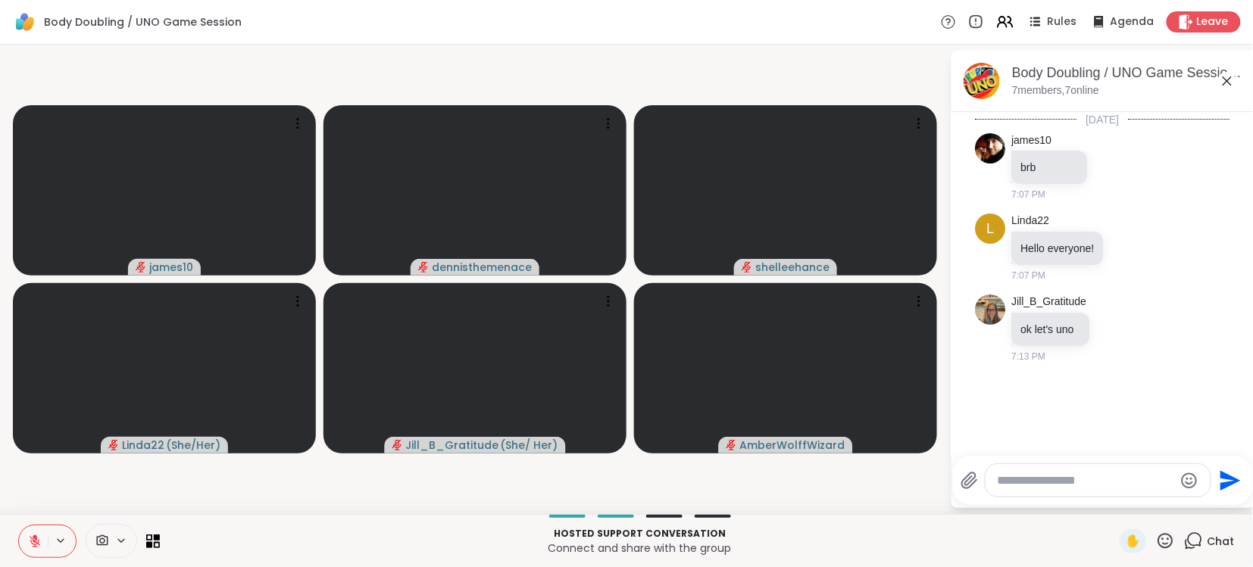
scroll to position [19, 0]
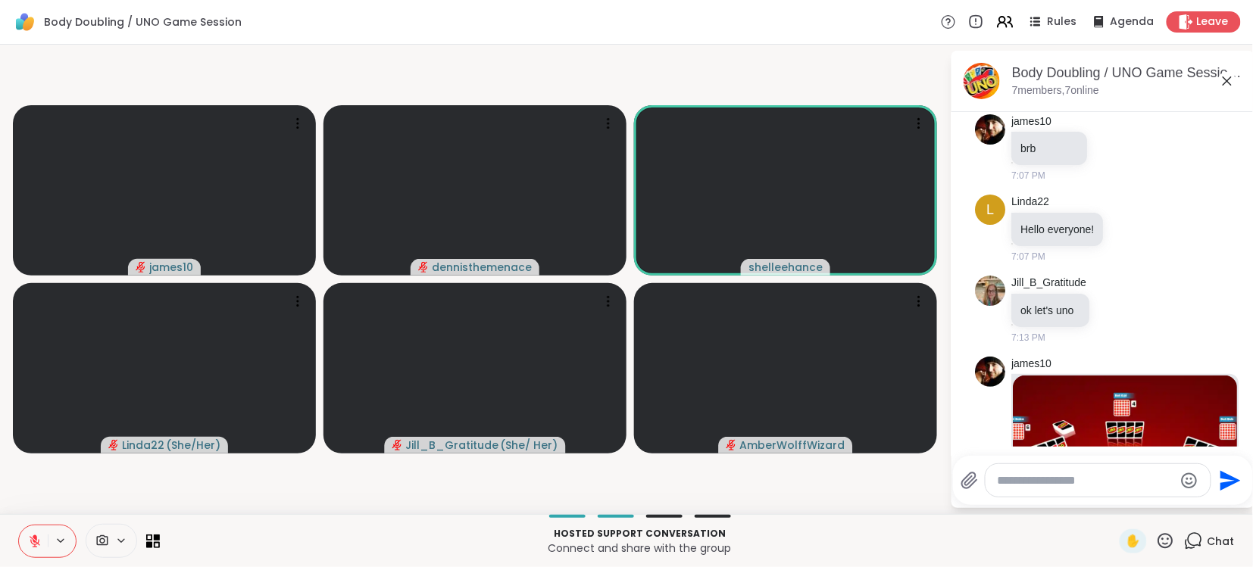
click at [1114, 482] on textarea "Type your message" at bounding box center [1086, 481] width 177 height 15
click at [1189, 321] on div "[PERSON_NAME] ok let's uno 7:13 PM" at bounding box center [1103, 310] width 255 height 81
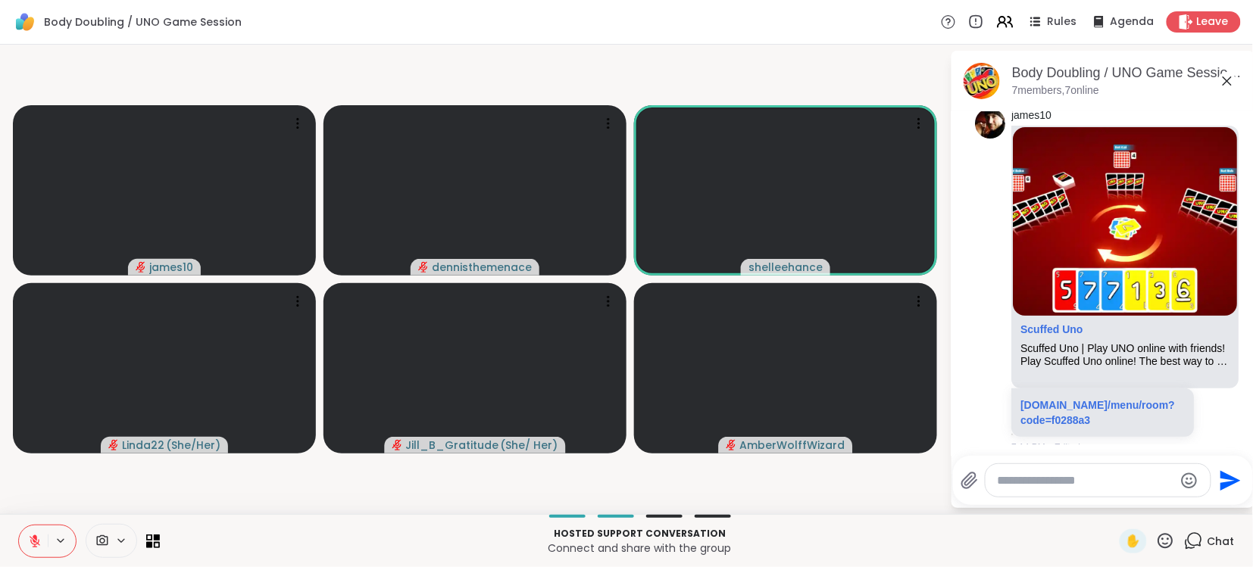
scroll to position [281, 0]
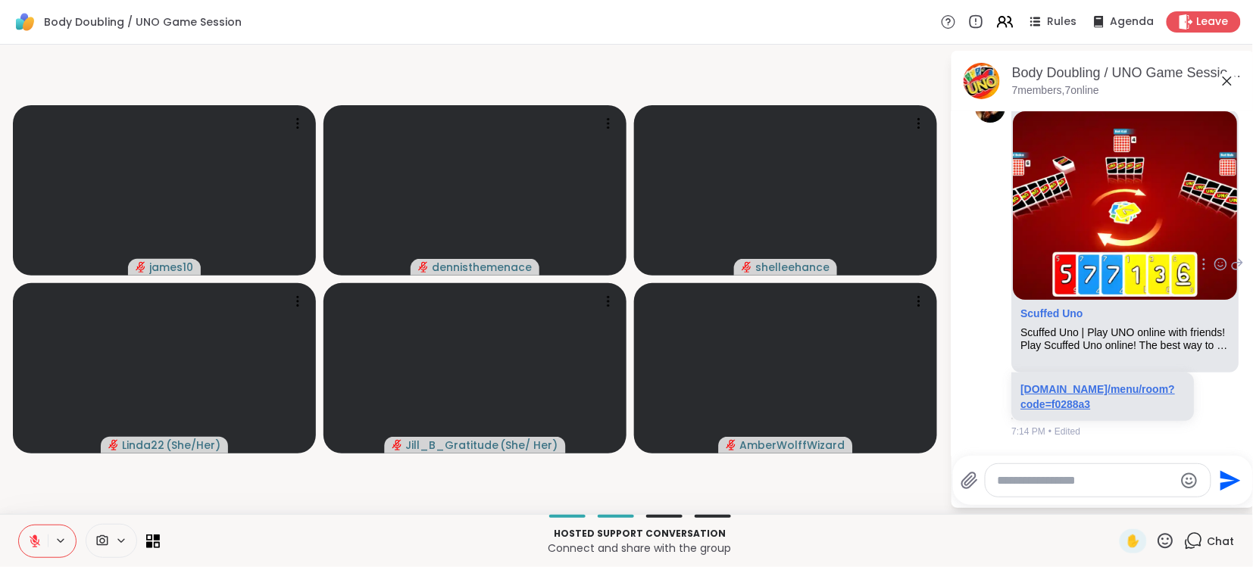
click at [1073, 392] on link "[DOMAIN_NAME]/menu/room?code=f0288a3" at bounding box center [1098, 396] width 155 height 27
